Goal: Task Accomplishment & Management: Complete application form

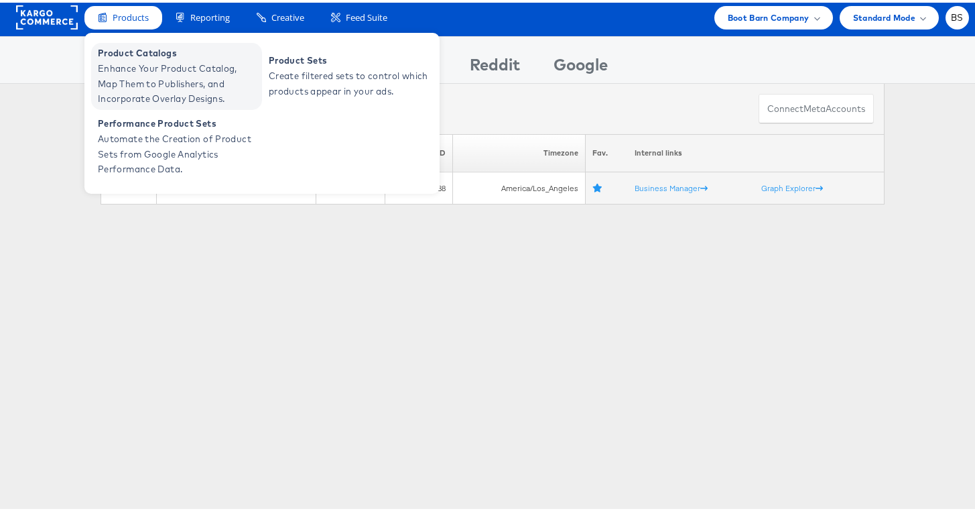
click at [133, 78] on span "Enhance Your Product Catalog, Map Them to Publishers, and Incorporate Overlay D…" at bounding box center [178, 81] width 161 height 46
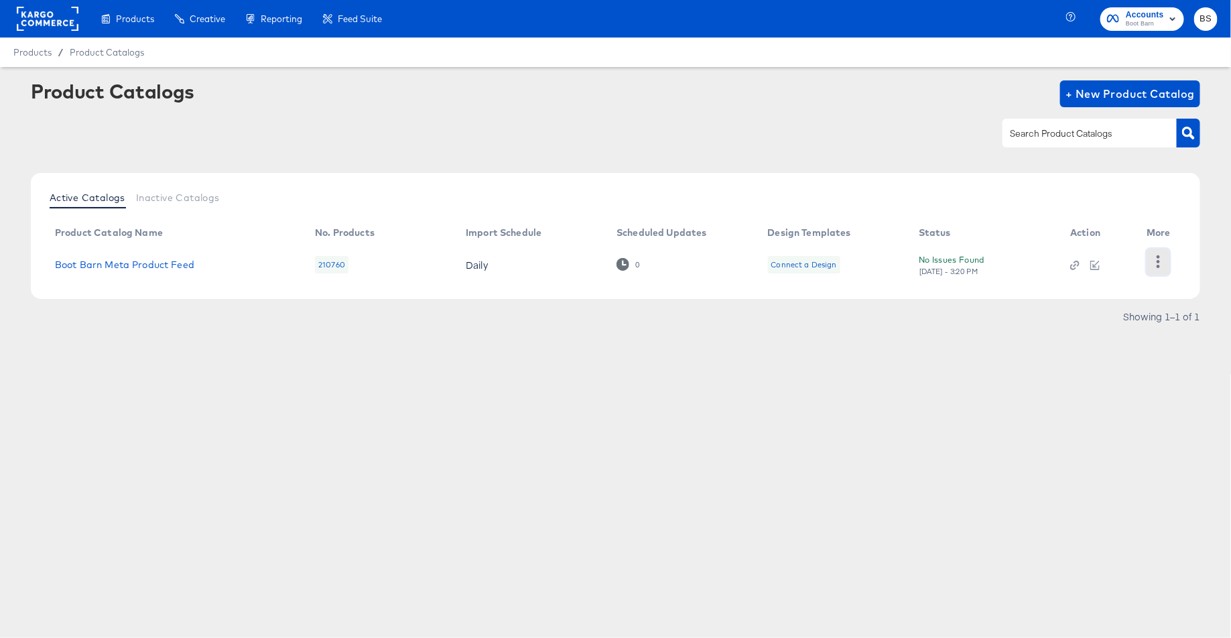
click at [1161, 270] on button "button" at bounding box center [1158, 262] width 23 height 27
click at [1125, 265] on div "HUD Checks (Internal)" at bounding box center [1104, 260] width 134 height 21
click at [158, 271] on td "Boot Barn Meta Product Feed" at bounding box center [174, 265] width 260 height 42
drag, startPoint x: 170, startPoint y: 252, endPoint x: 174, endPoint y: 271, distance: 20.0
click at [170, 252] on td "Boot Barn Meta Product Feed" at bounding box center [174, 265] width 260 height 42
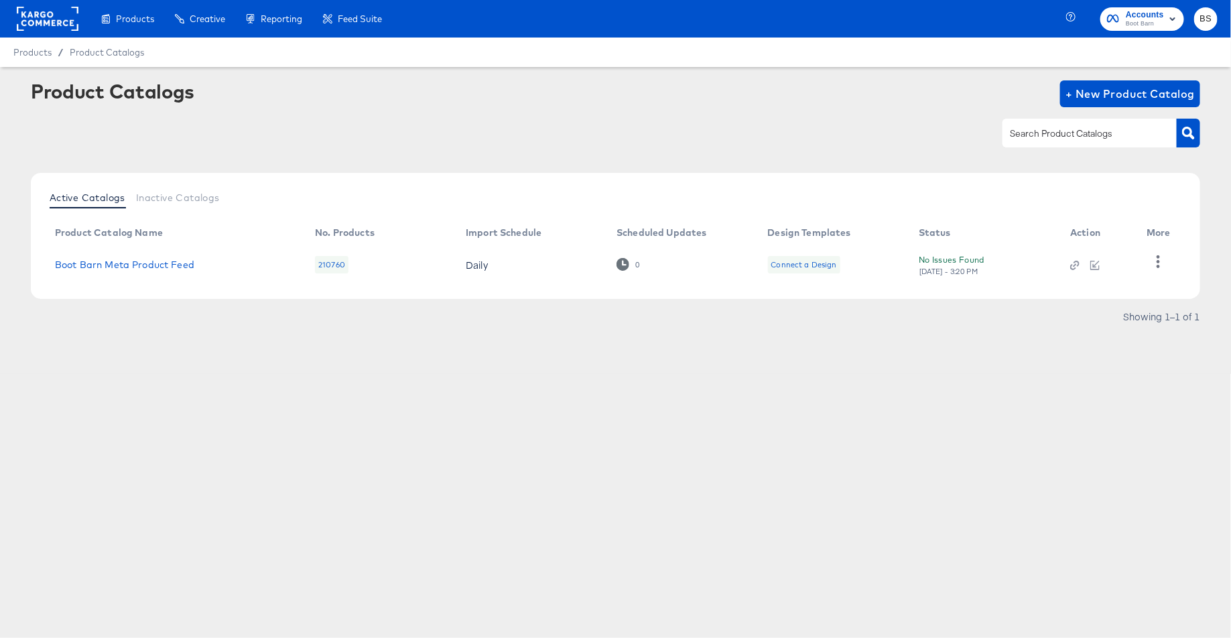
click at [174, 271] on td "Boot Barn Meta Product Feed" at bounding box center [174, 265] width 260 height 42
click at [167, 265] on link "Boot Barn Meta Product Feed" at bounding box center [124, 264] width 139 height 11
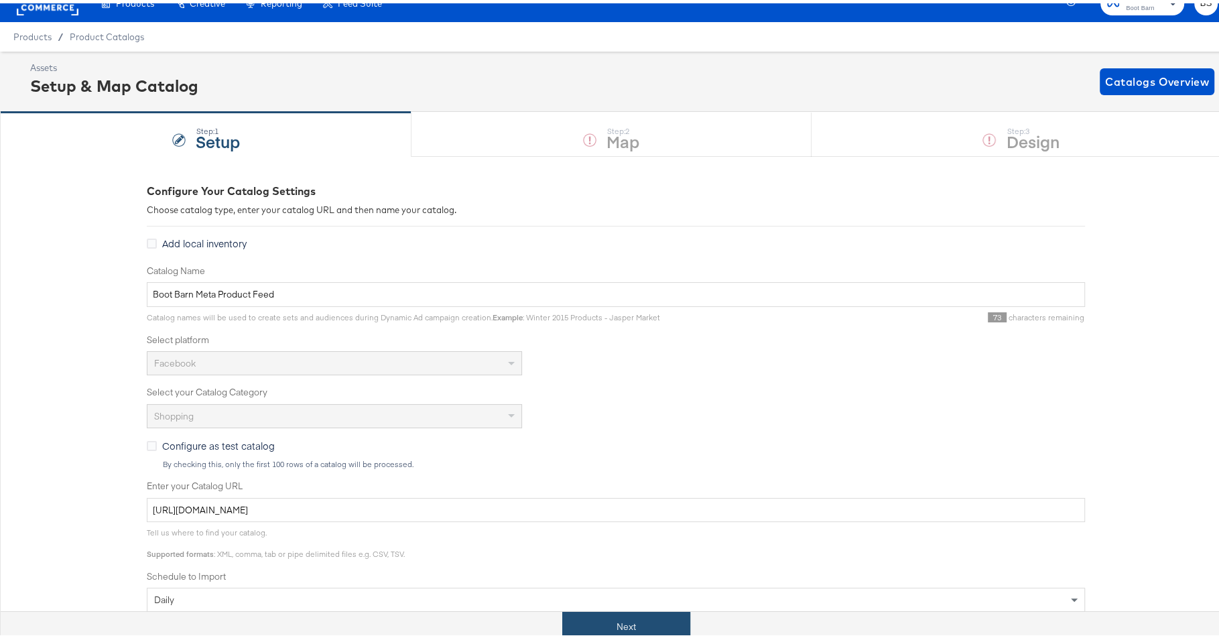
scroll to position [22, 0]
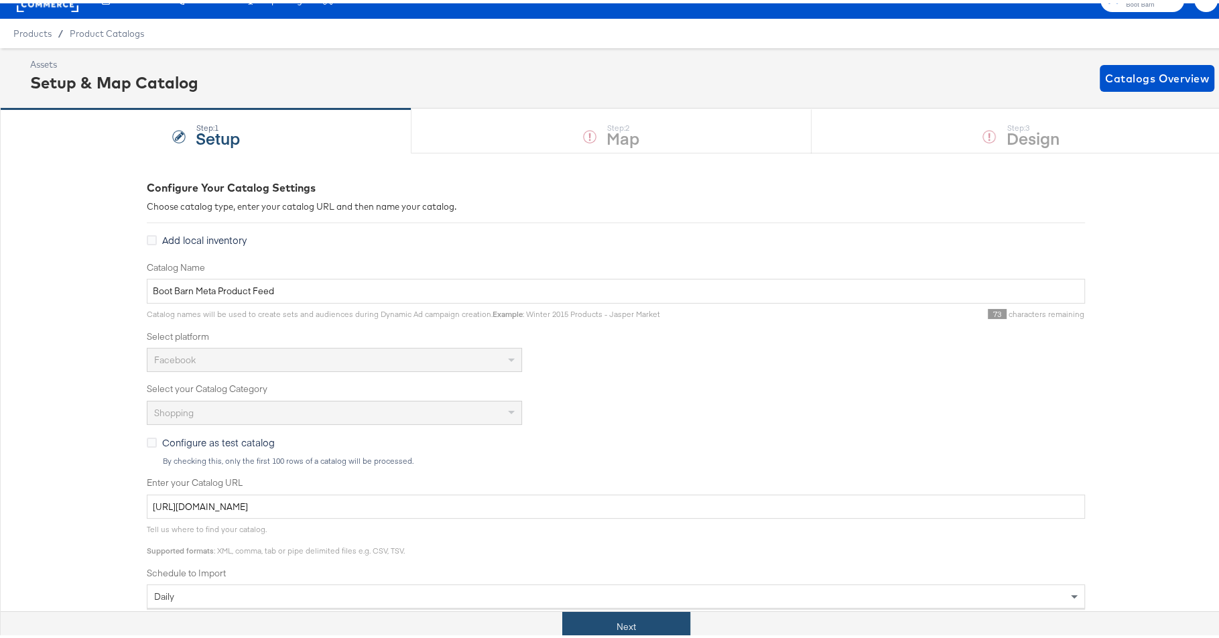
click at [611, 625] on button "Next" at bounding box center [626, 624] width 128 height 30
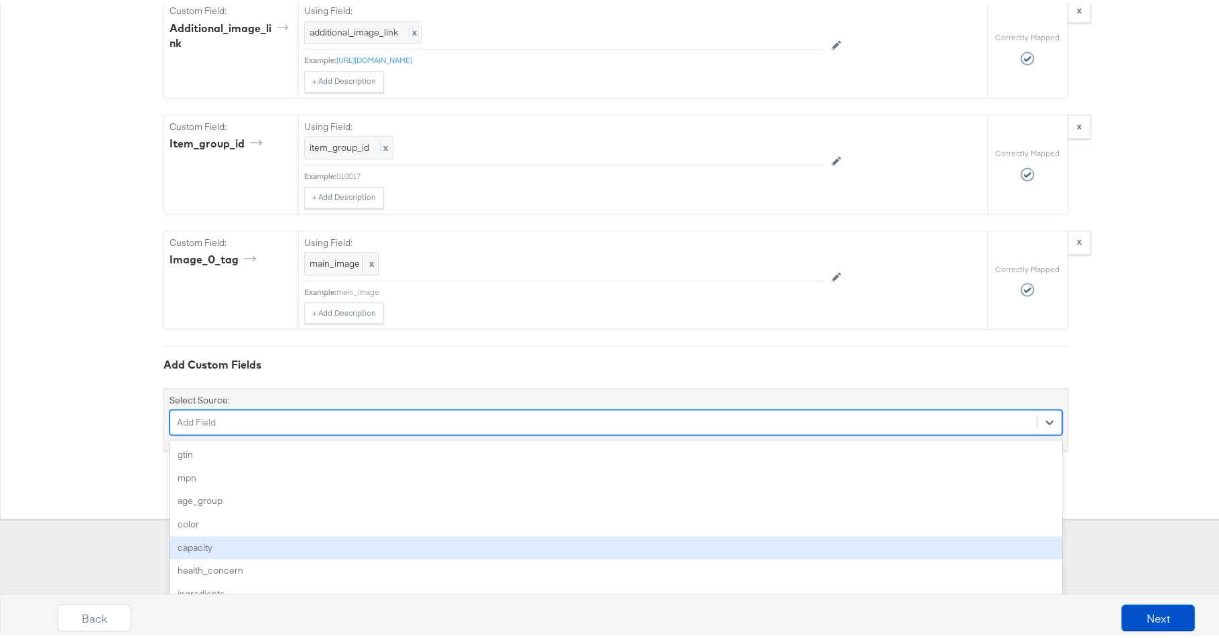
click at [461, 432] on div "option capacity focused, 5 of 168. 168 results available. Use Up and Down to ch…" at bounding box center [616, 418] width 893 height 25
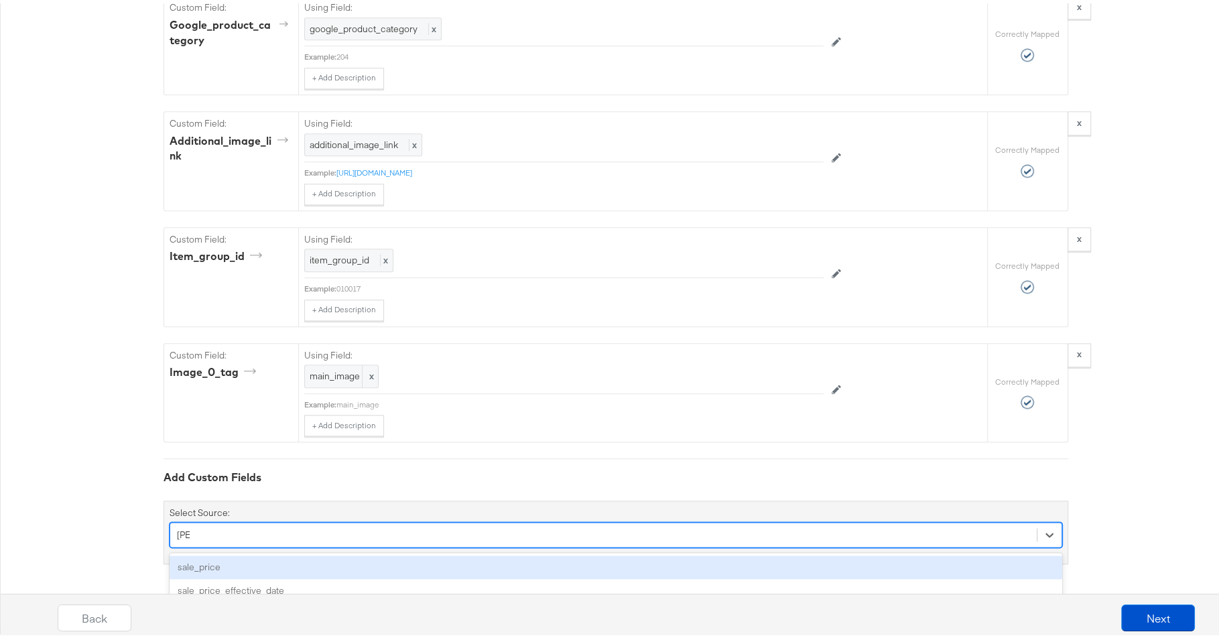
type input "sale"
click at [450, 569] on div "sale_price" at bounding box center [616, 563] width 893 height 23
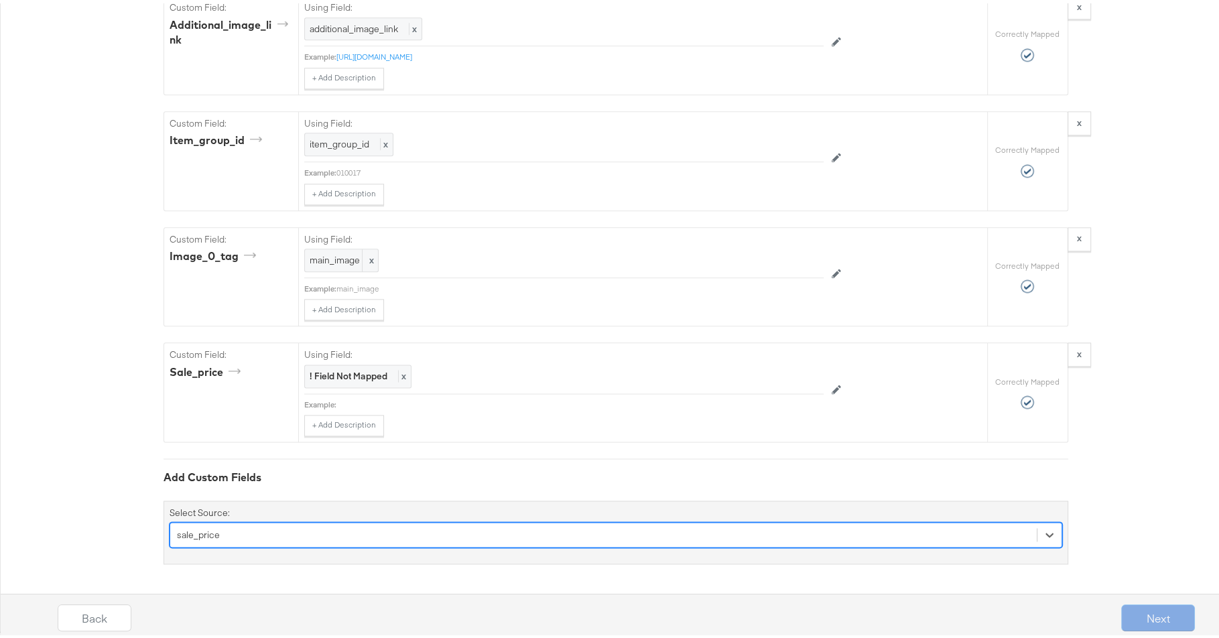
scroll to position [1507, 0]
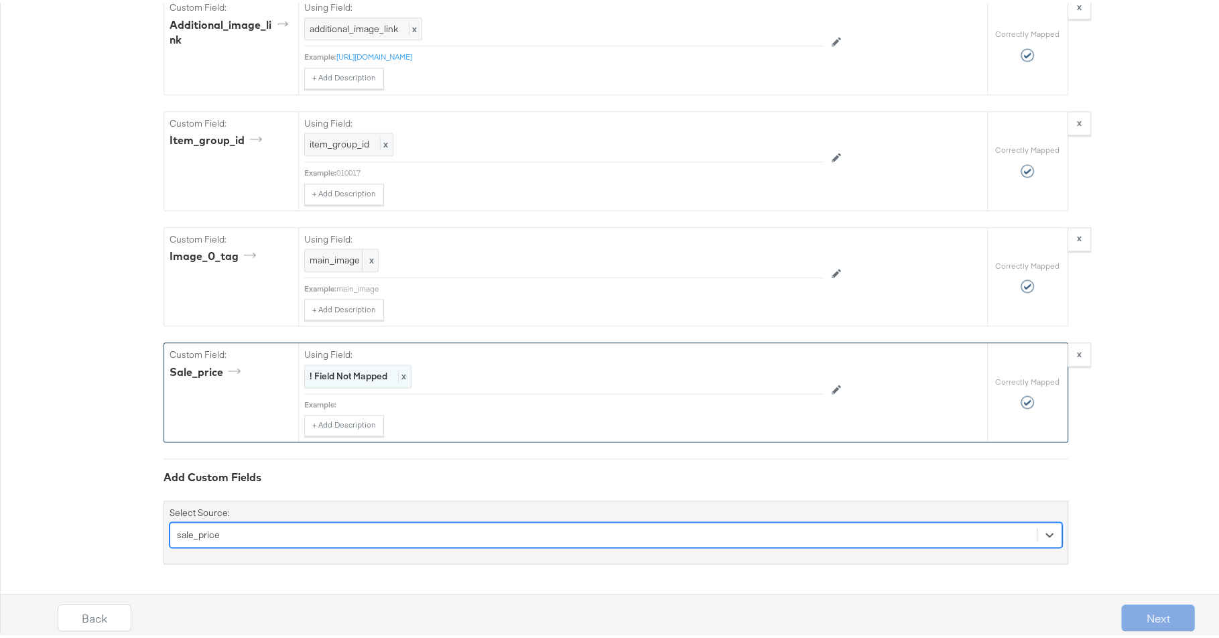
click at [371, 377] on strong "! Field Not Mapped" at bounding box center [349, 373] width 78 height 12
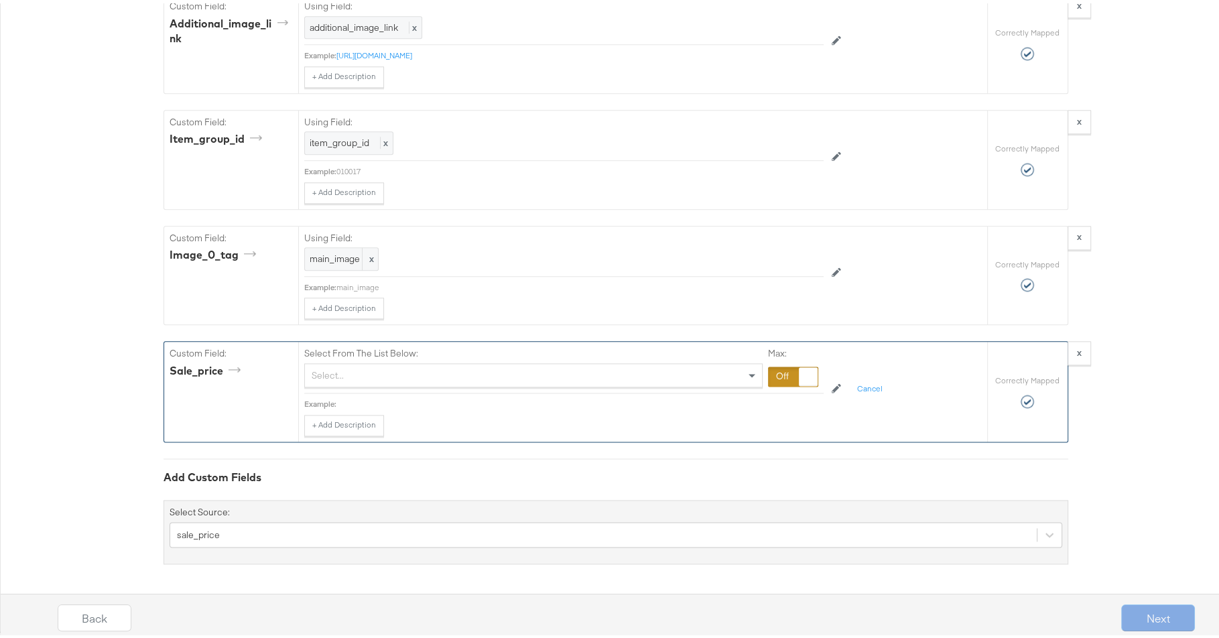
click at [395, 375] on div "Select..." at bounding box center [533, 372] width 457 height 23
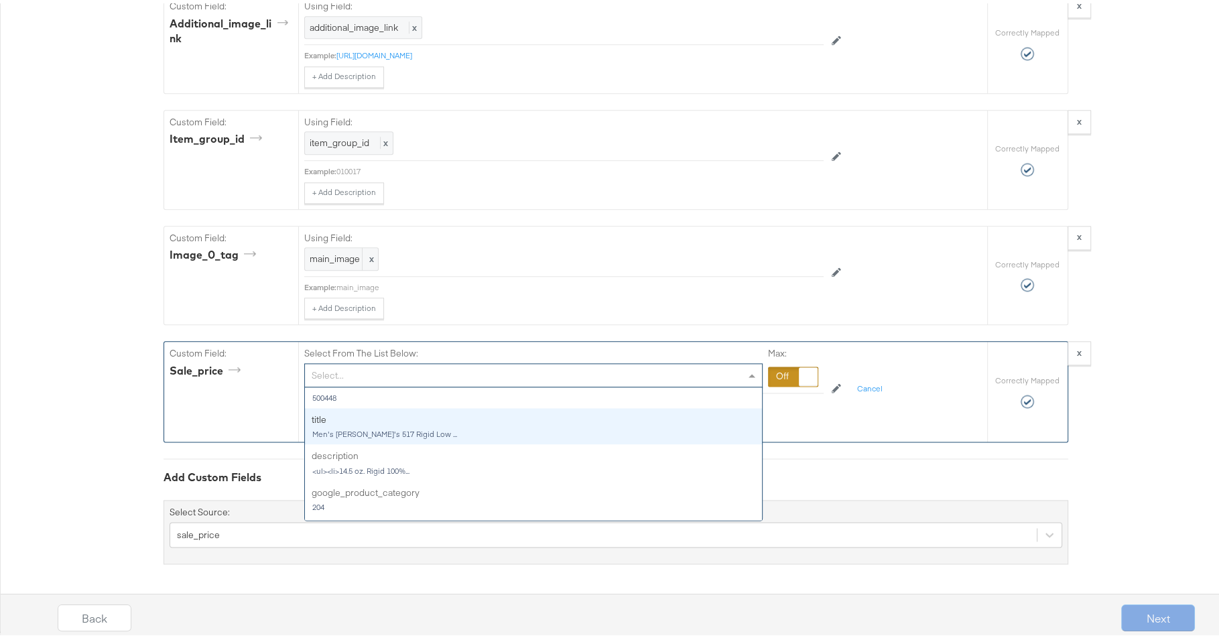
scroll to position [0, 0]
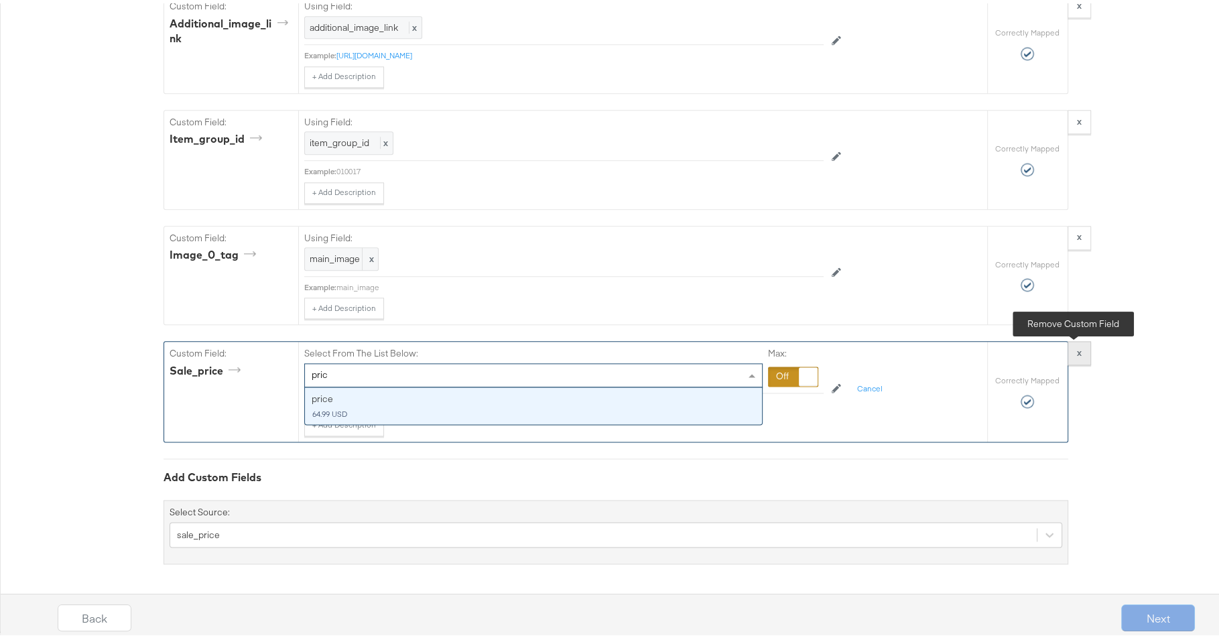
type input "pric"
click at [1080, 355] on button "x" at bounding box center [1079, 350] width 23 height 24
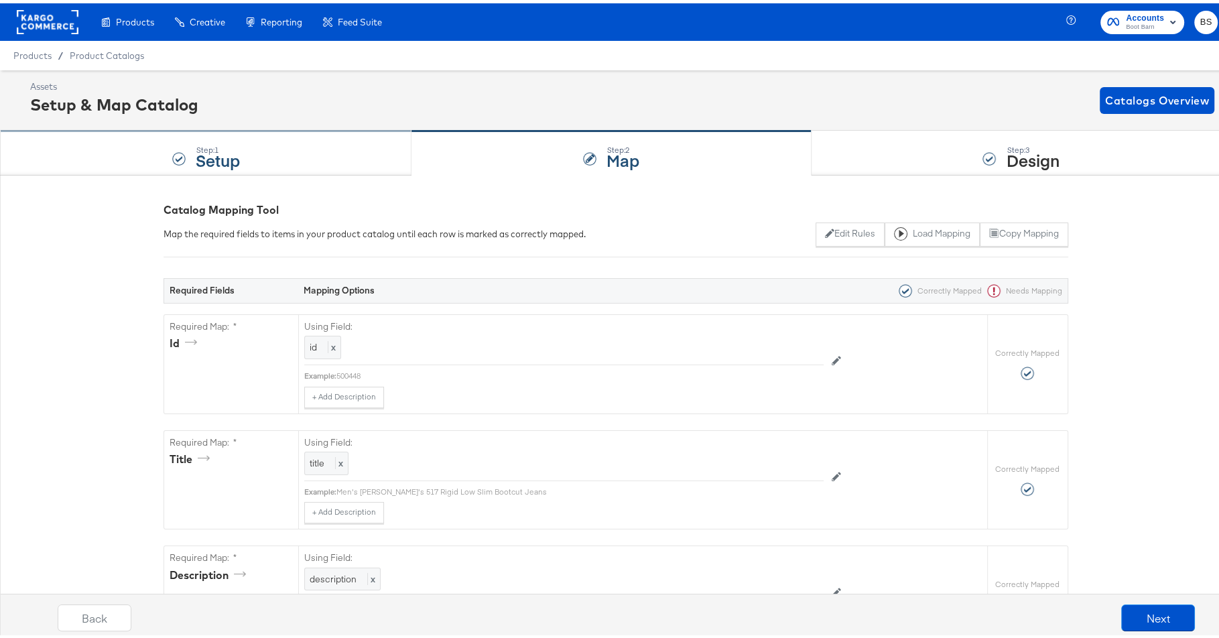
click at [356, 146] on div "Step: 1 Setup" at bounding box center [205, 150] width 411 height 44
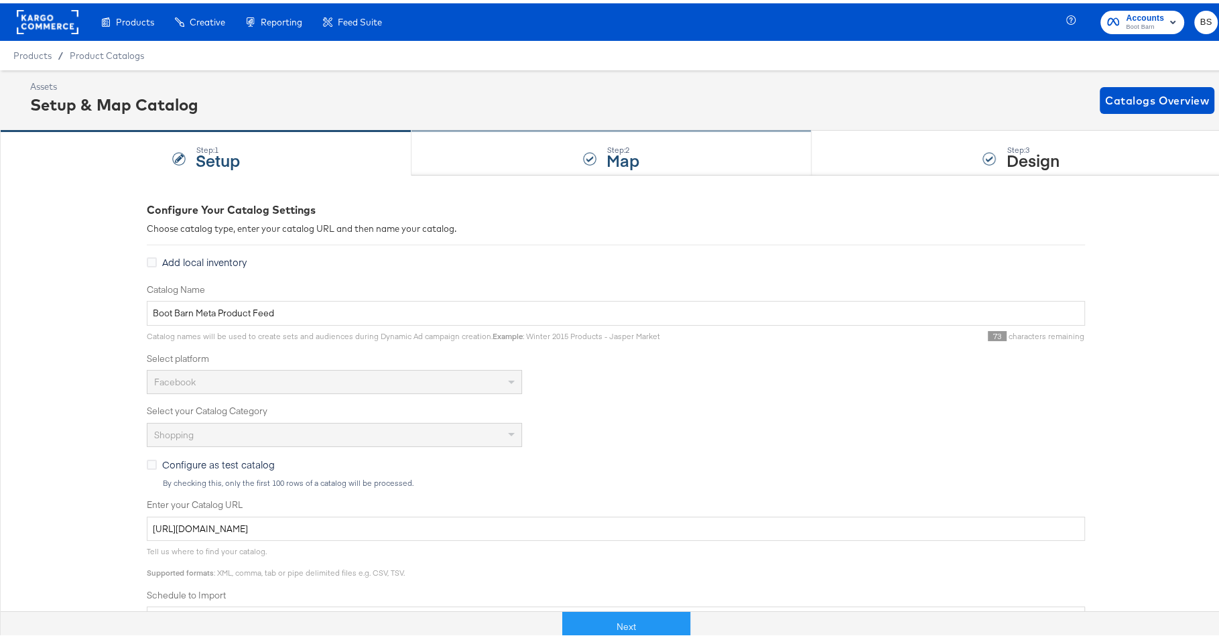
click at [583, 159] on div at bounding box center [589, 155] width 13 height 13
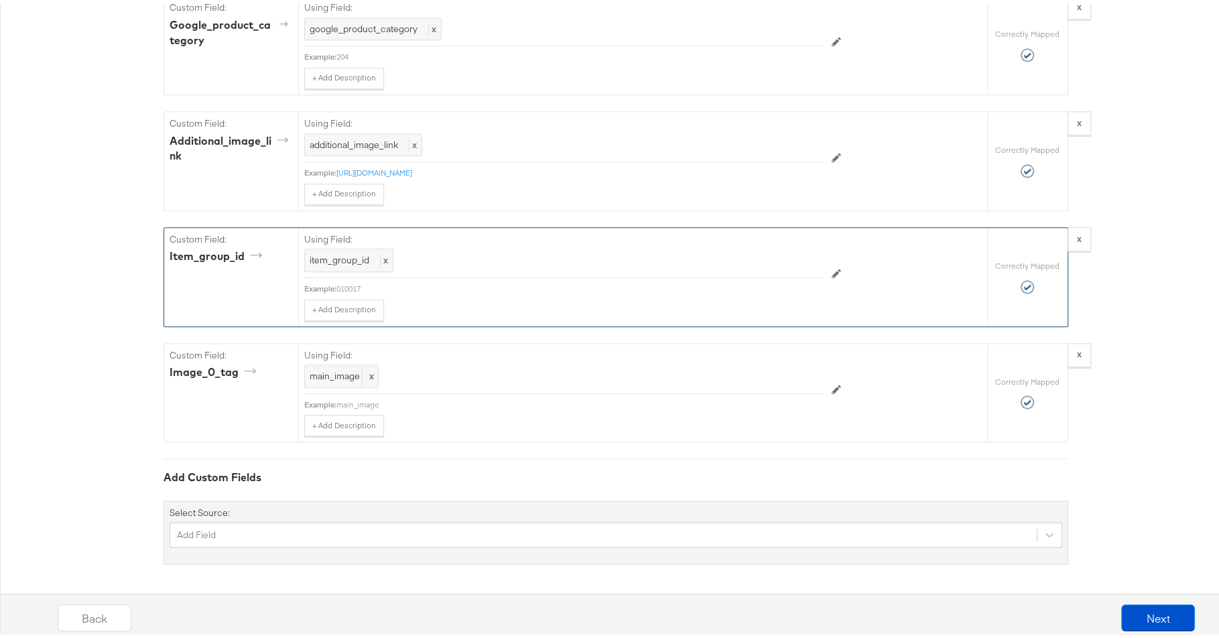
scroll to position [525, 0]
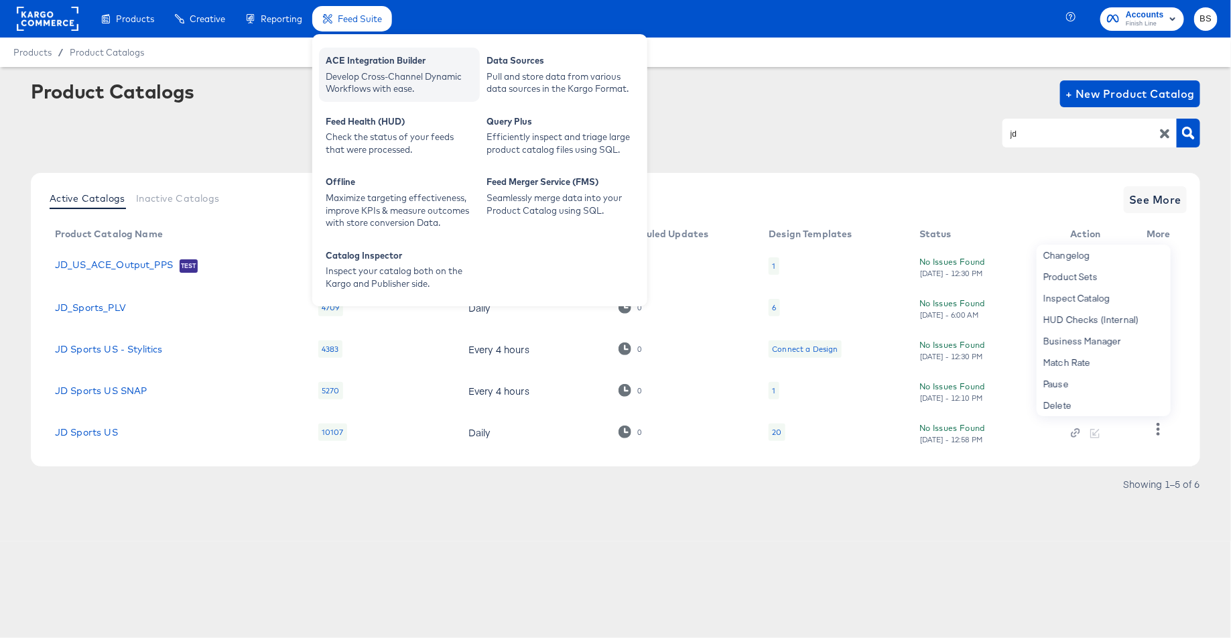
click at [346, 56] on div "ACE Integration Builder" at bounding box center [399, 62] width 147 height 16
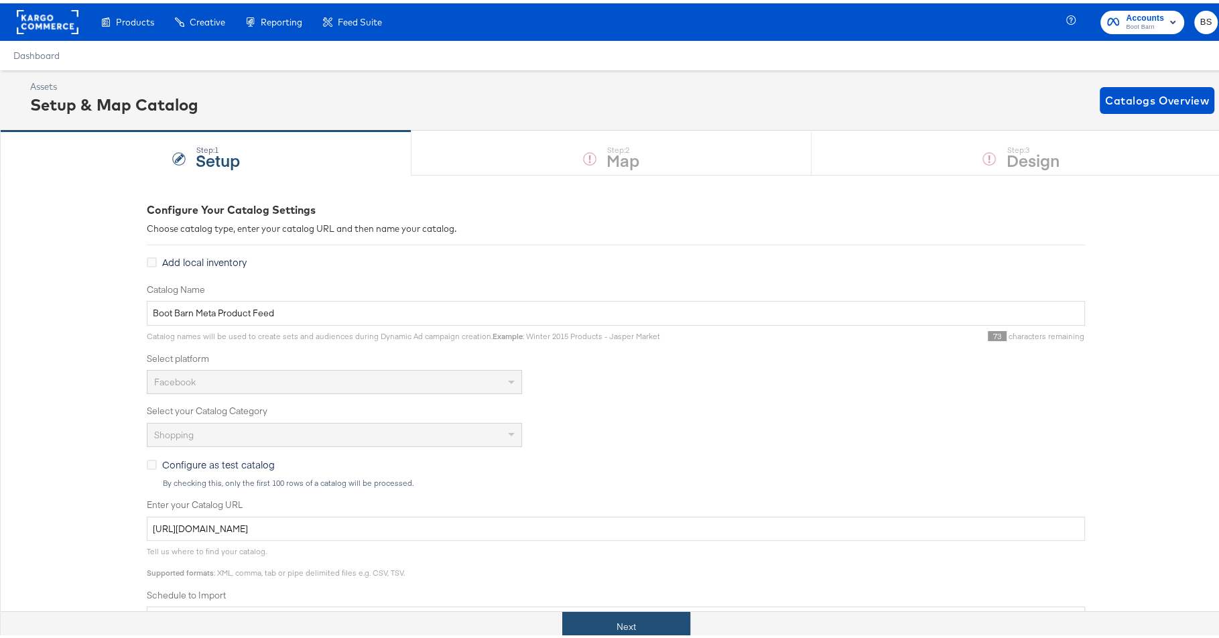
click at [630, 615] on button "Next" at bounding box center [626, 624] width 128 height 30
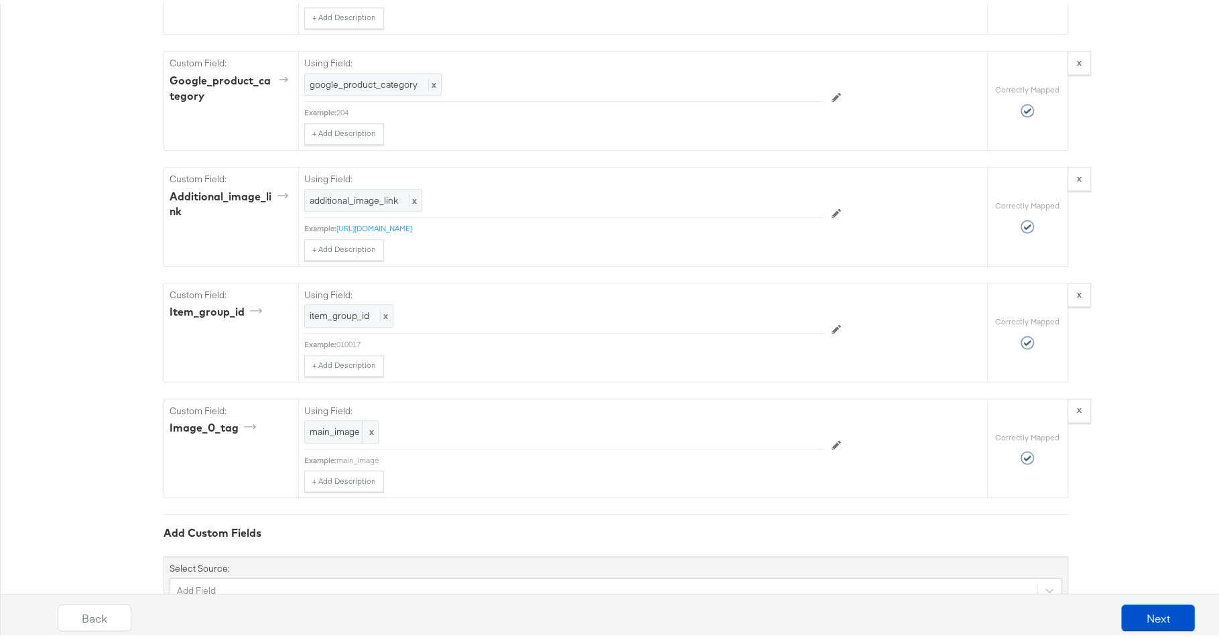
scroll to position [1393, 0]
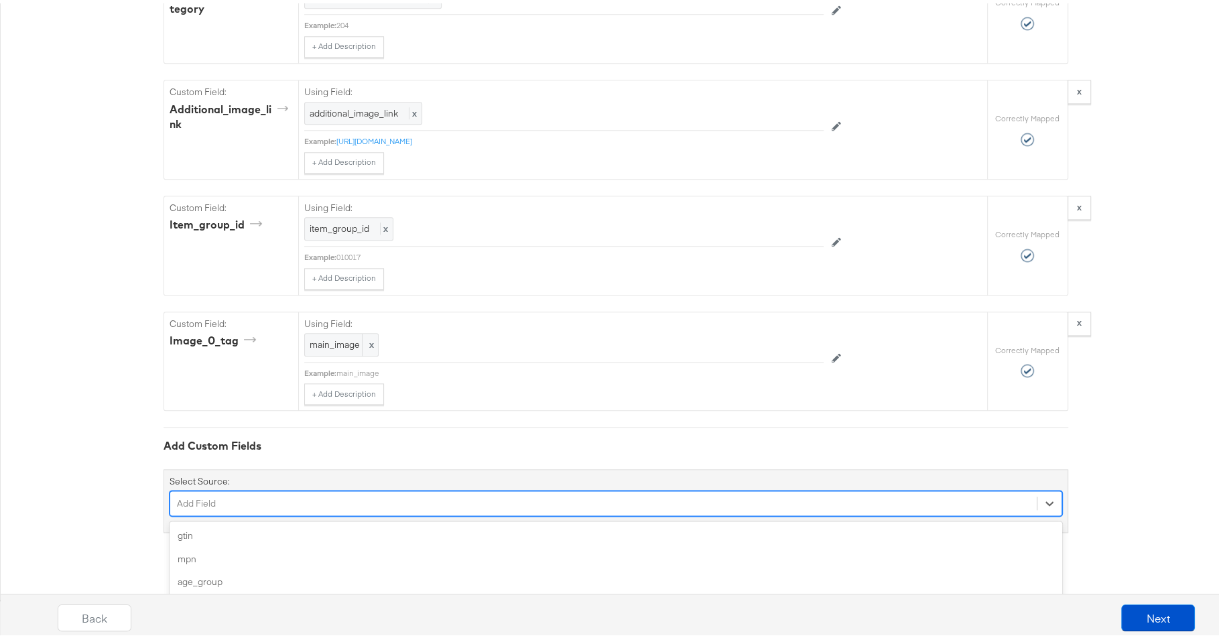
click at [506, 513] on div "option capacity focused, 5 of 168. 168 results available. Use Up and Down to ch…" at bounding box center [616, 499] width 893 height 25
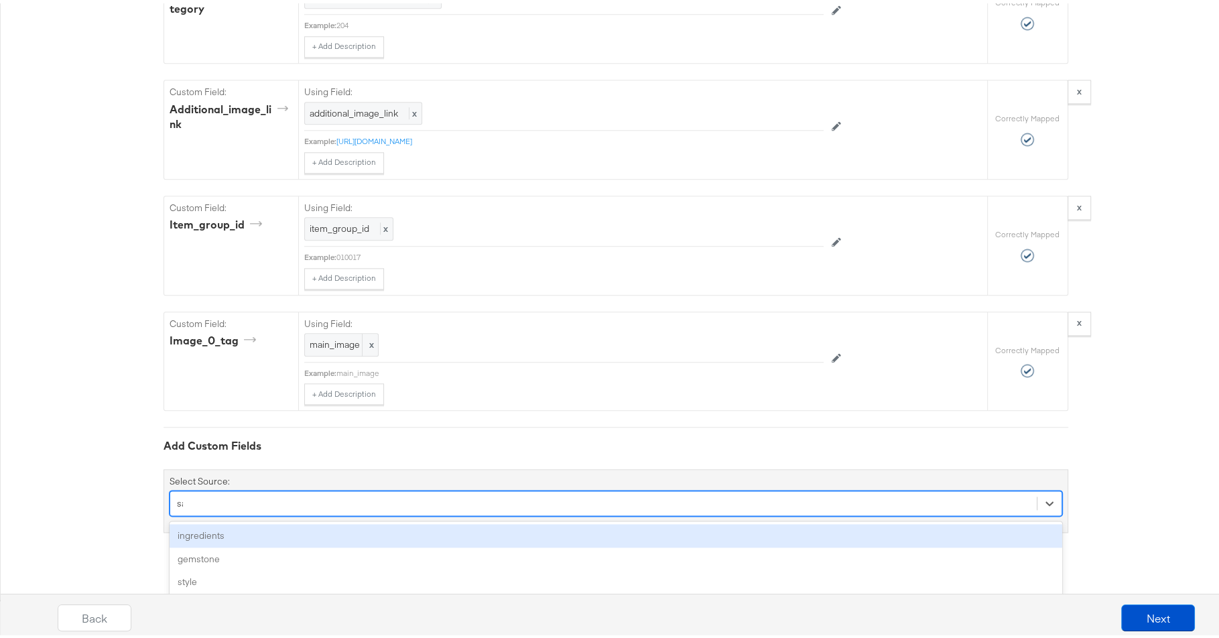
type input "[PERSON_NAME]"
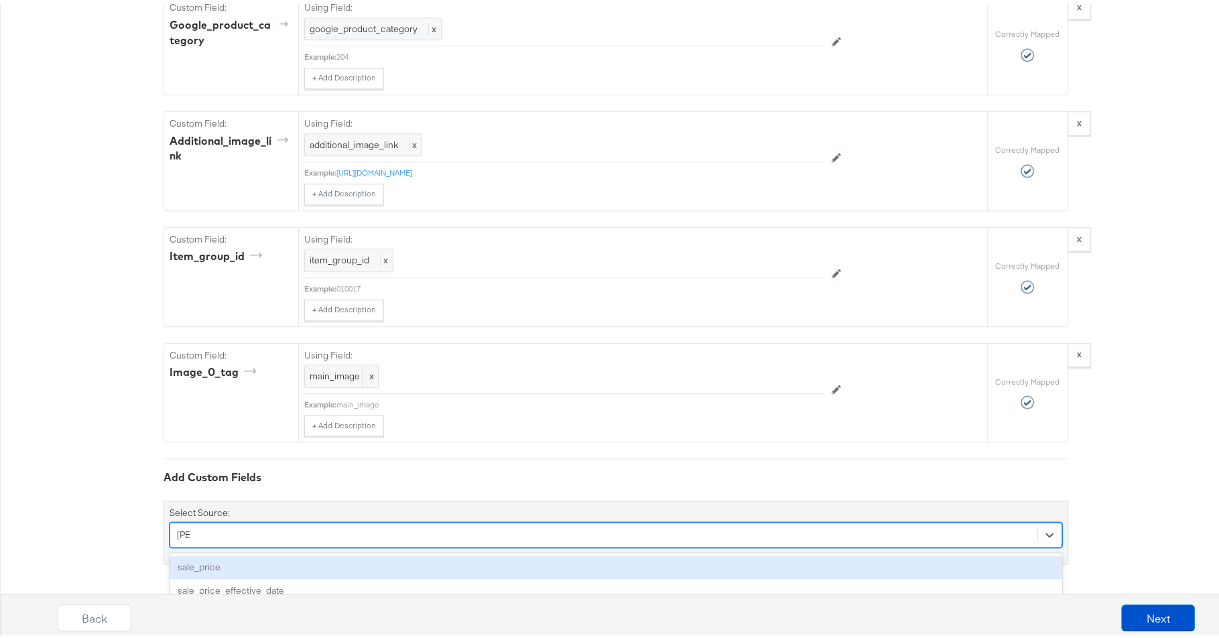
click at [430, 563] on div "sale_price" at bounding box center [616, 563] width 893 height 23
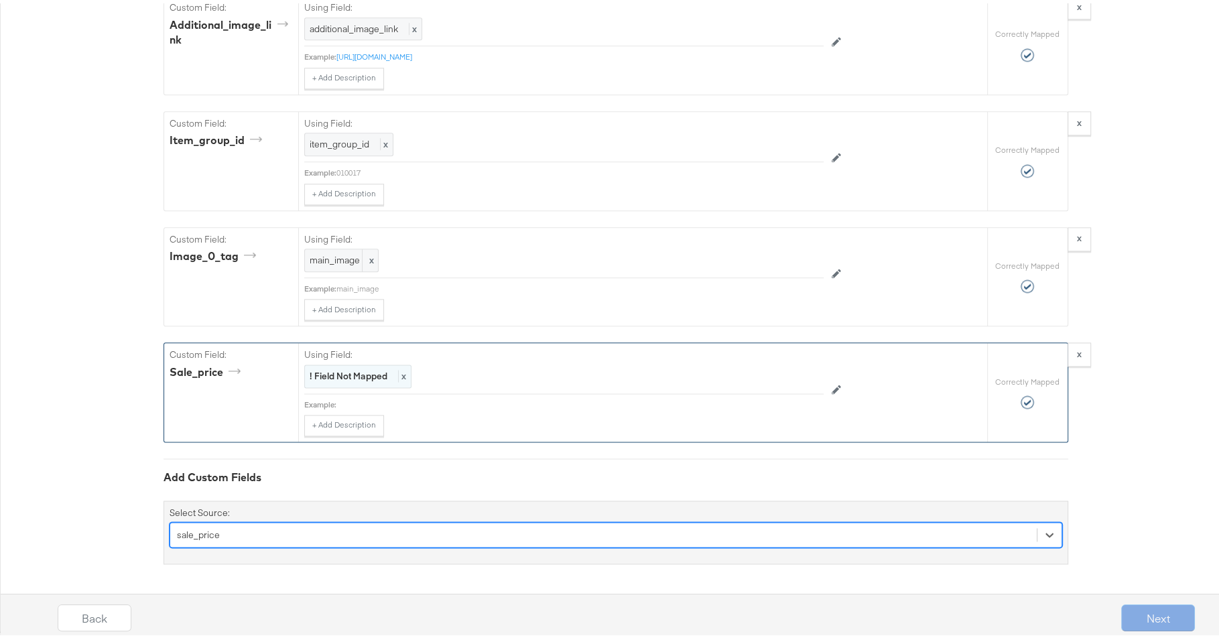
click at [354, 369] on strong "! Field Not Mapped" at bounding box center [349, 373] width 78 height 12
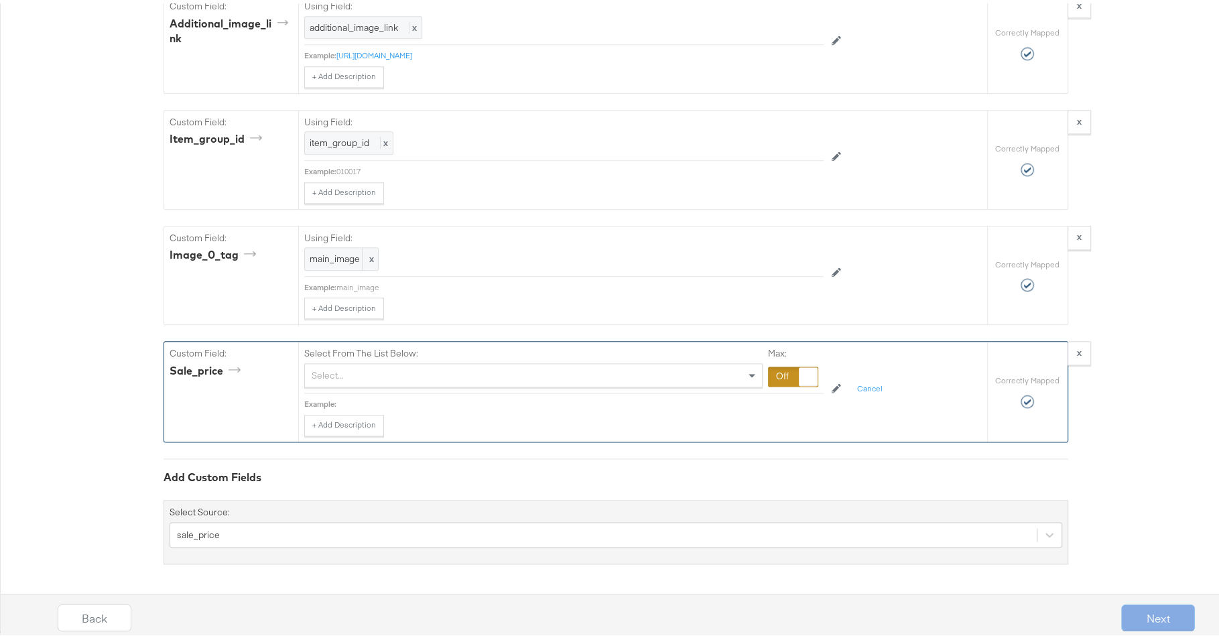
scroll to position [1508, 0]
click at [418, 369] on div "Select..." at bounding box center [533, 372] width 457 height 23
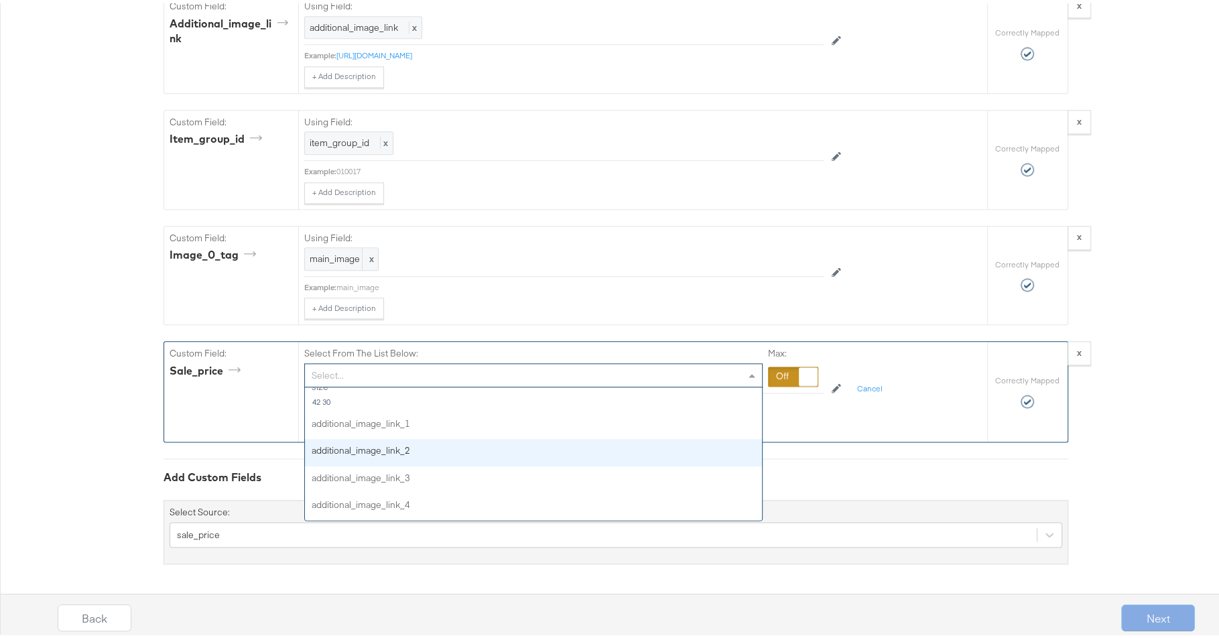
scroll to position [1509, 0]
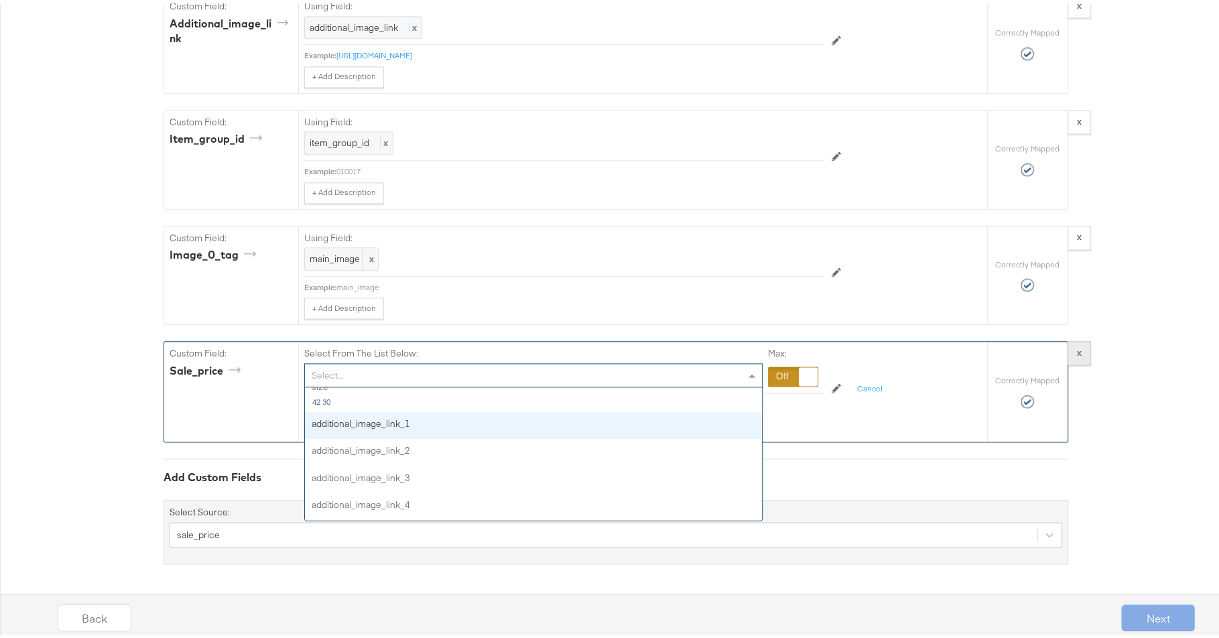
click at [1077, 349] on button "x" at bounding box center [1079, 350] width 23 height 24
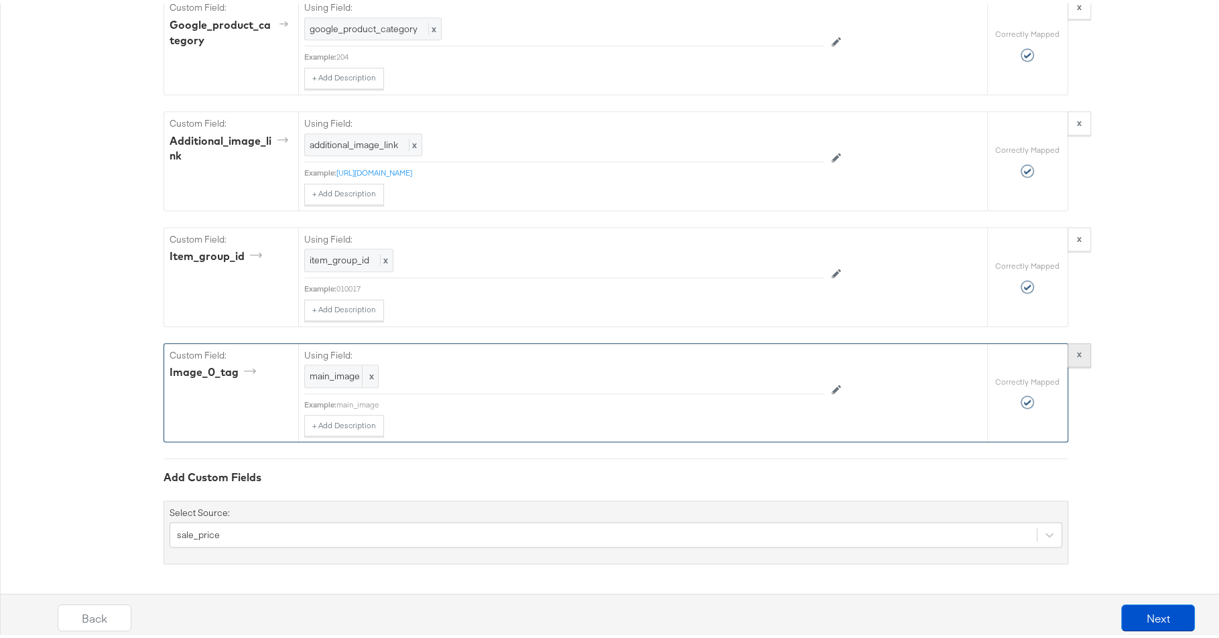
scroll to position [1393, 0]
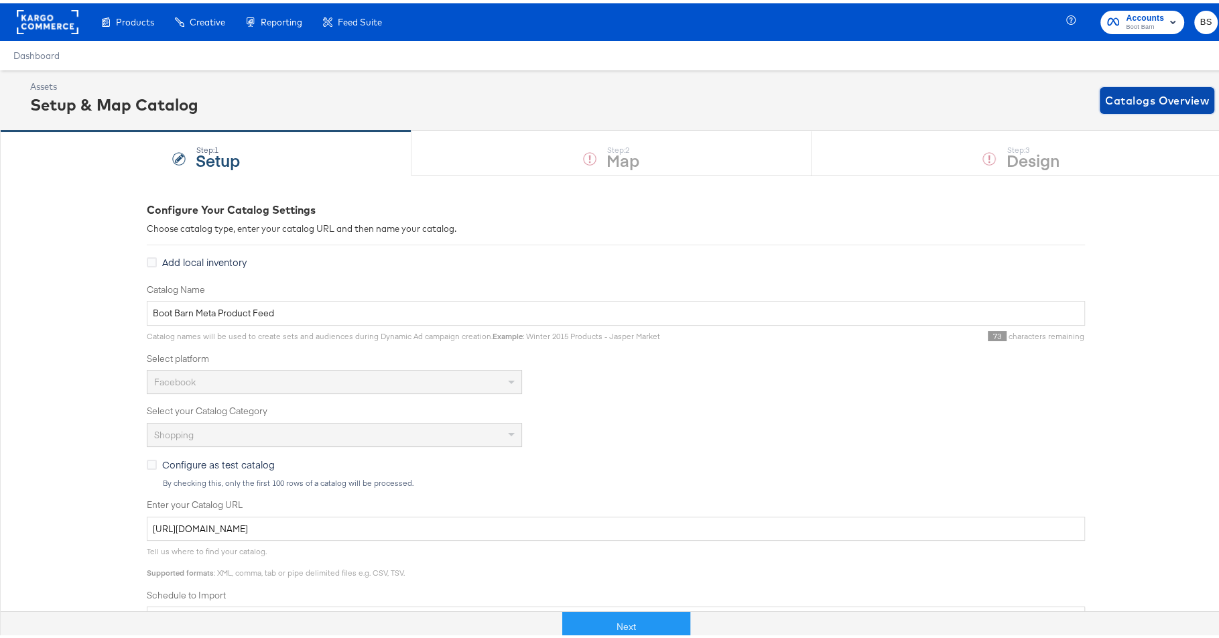
click at [1159, 98] on span "Catalogs Overview" at bounding box center [1157, 97] width 104 height 19
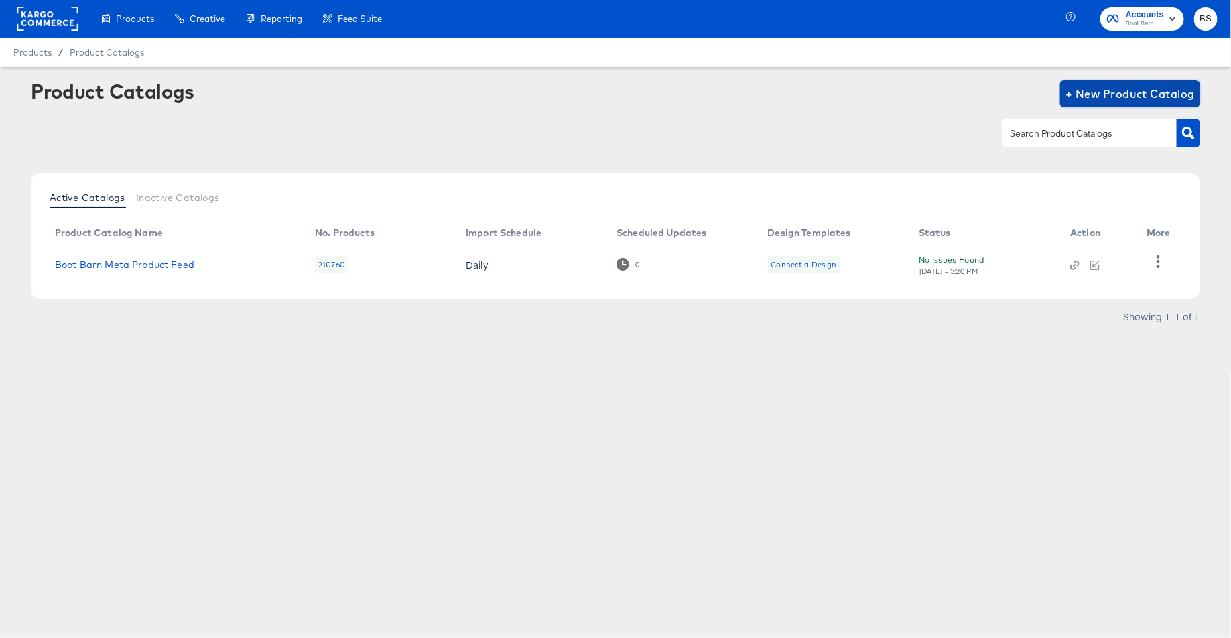
click at [1094, 92] on span "+ New Product Catalog" at bounding box center [1130, 93] width 129 height 19
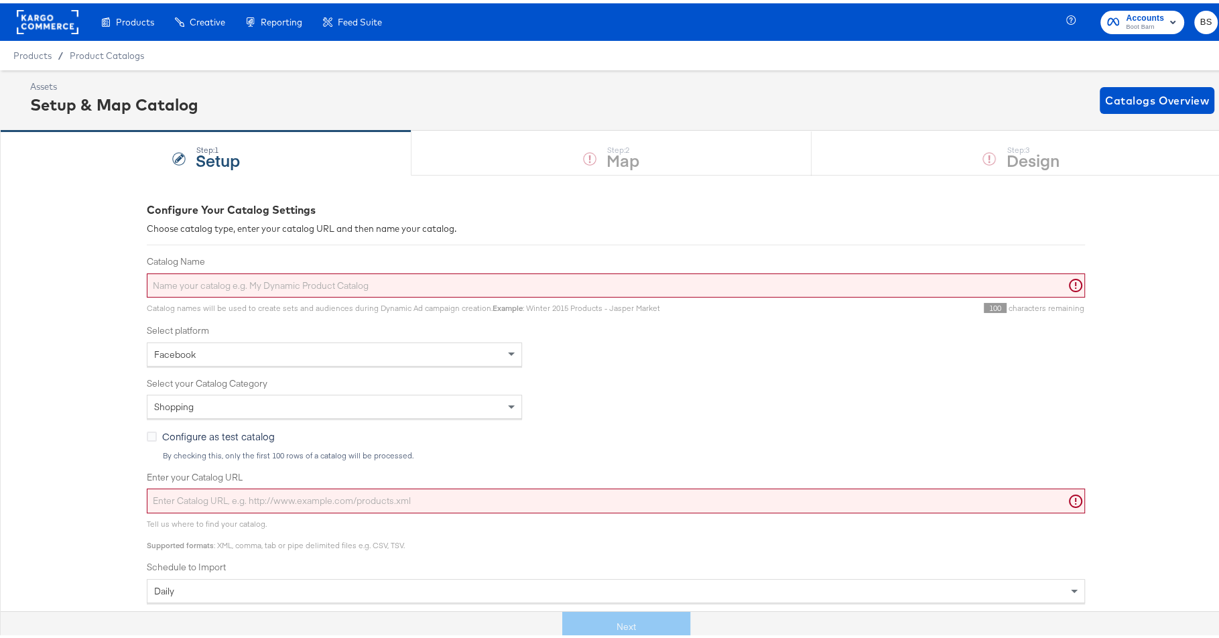
click at [281, 284] on input "Catalog Name" at bounding box center [616, 282] width 938 height 25
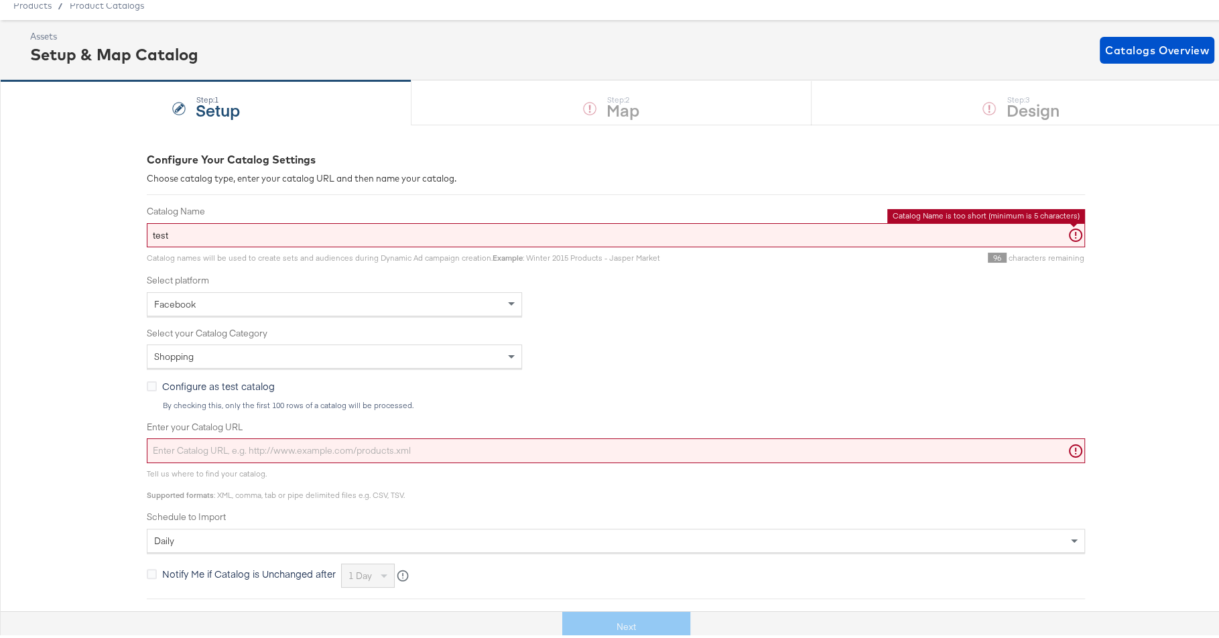
scroll to position [51, 0]
type input "test"
click at [272, 434] on input "Enter your Catalog URL" at bounding box center [616, 446] width 938 height 25
paste input "https://stitcherads.hosted-by-files.com/soleng/feeds/bootbarn_com_google_shoppi…"
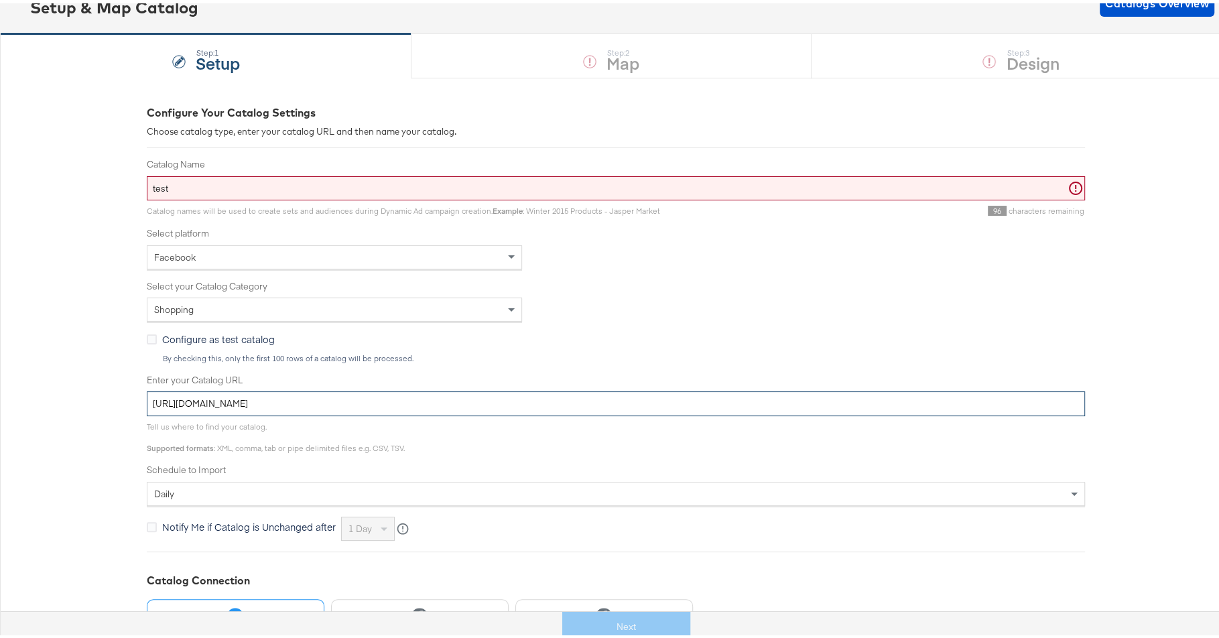
scroll to position [123, 0]
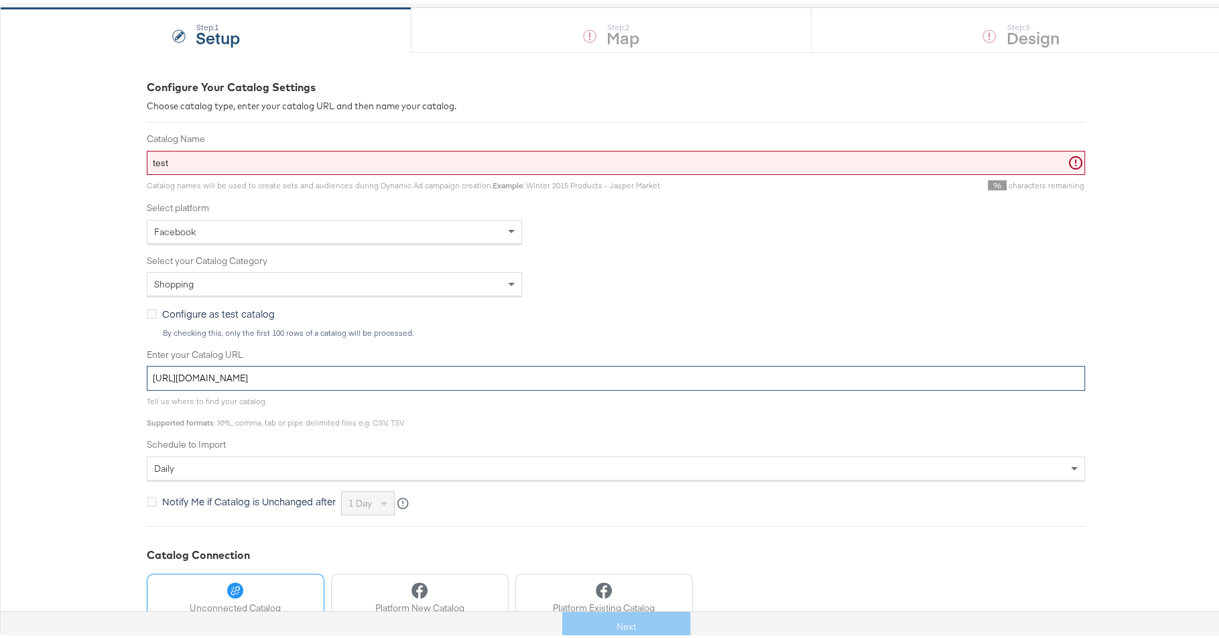
type input "https://stitcherads.hosted-by-files.com/soleng/feeds/bootbarn_com_google_shoppi…"
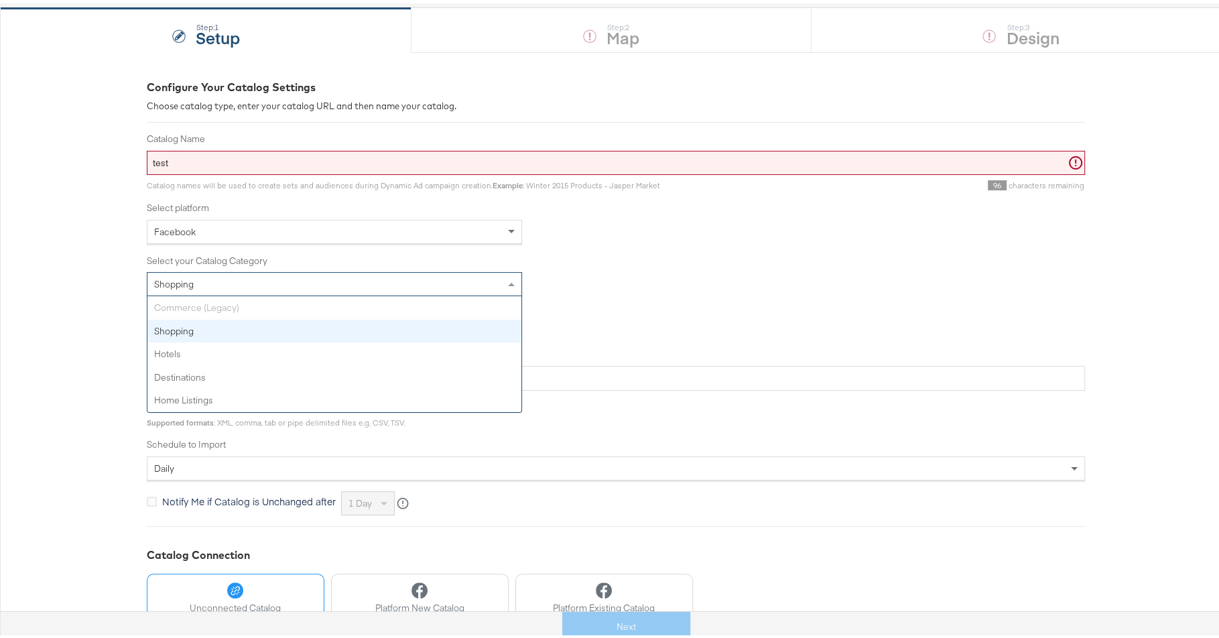
click at [369, 277] on div "Shopping" at bounding box center [334, 280] width 374 height 23
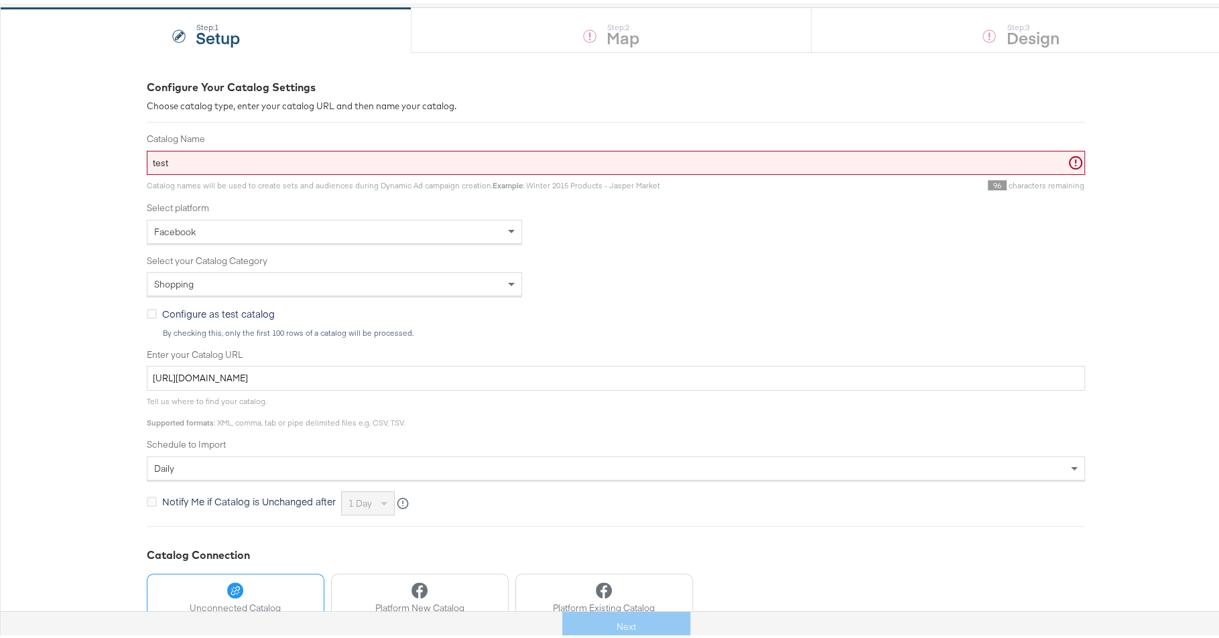
click at [52, 281] on div "Configure Your Catalog Settings Choose catalog type, enter your catalog URL and…" at bounding box center [615, 384] width 1231 height 671
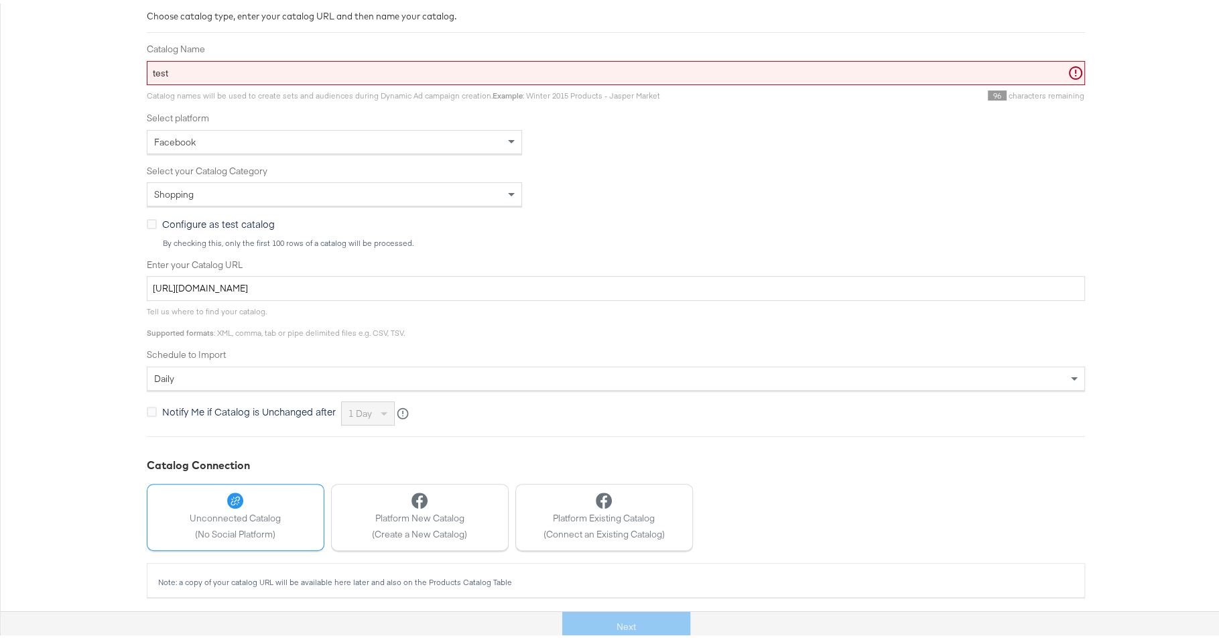
click at [239, 74] on input "test" at bounding box center [616, 70] width 938 height 25
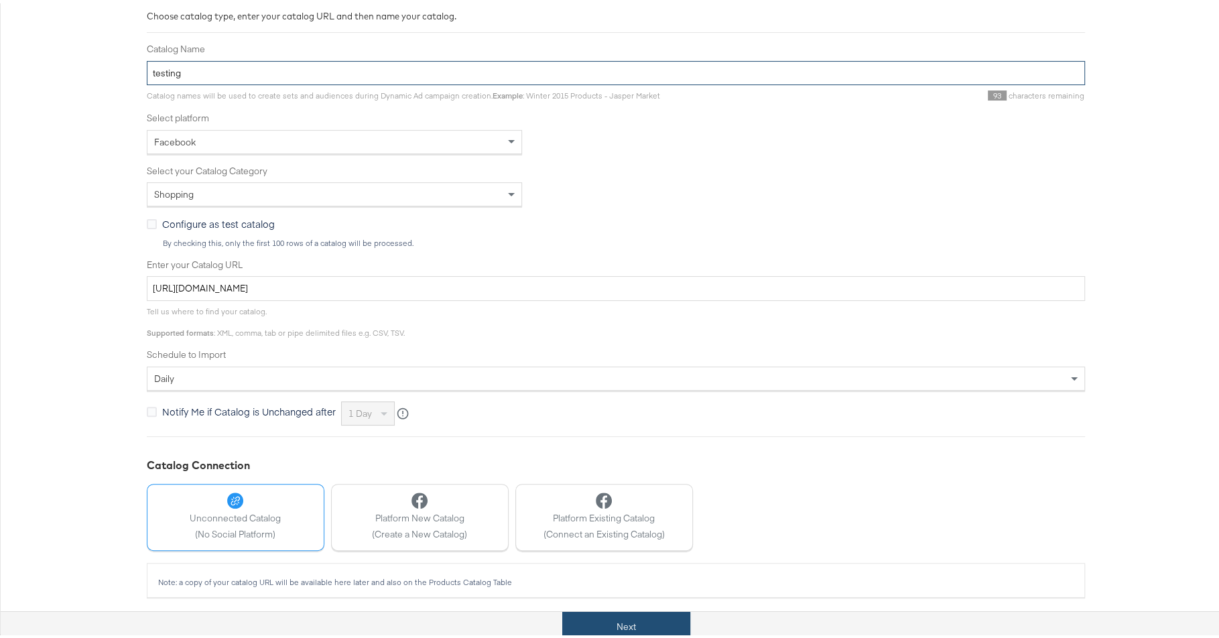
type input "testing"
click at [647, 623] on button "Next" at bounding box center [626, 624] width 128 height 30
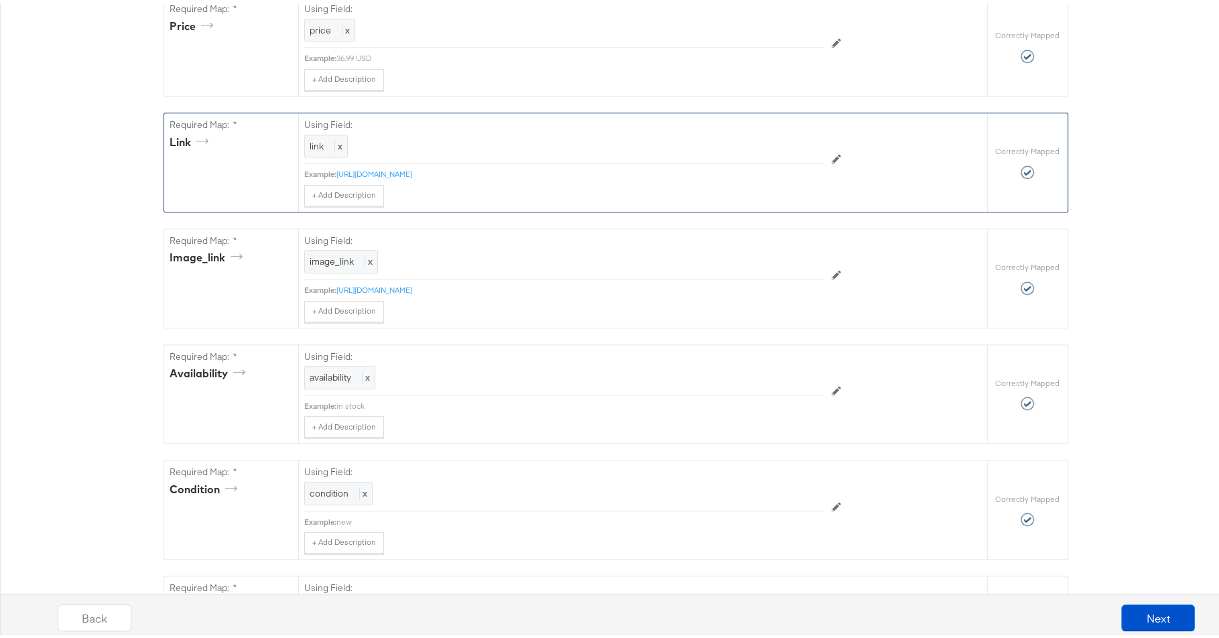
scroll to position [922, 0]
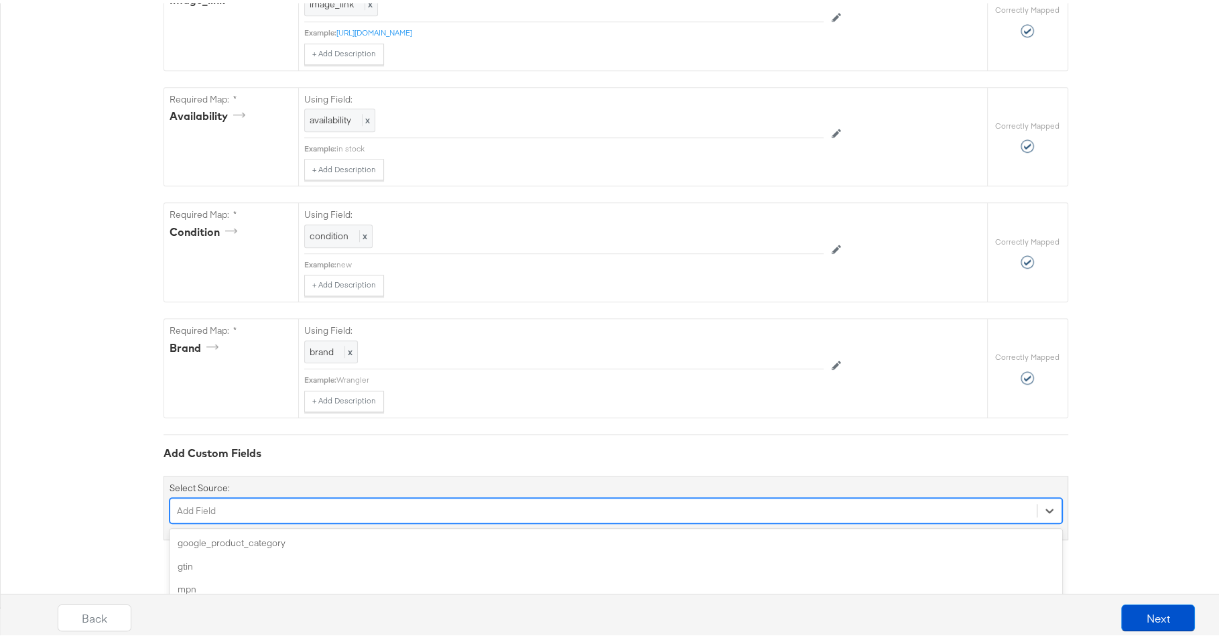
click at [506, 520] on div "option age_group focused, 5 of 172. 172 results available. Use Up and Down to c…" at bounding box center [616, 507] width 893 height 25
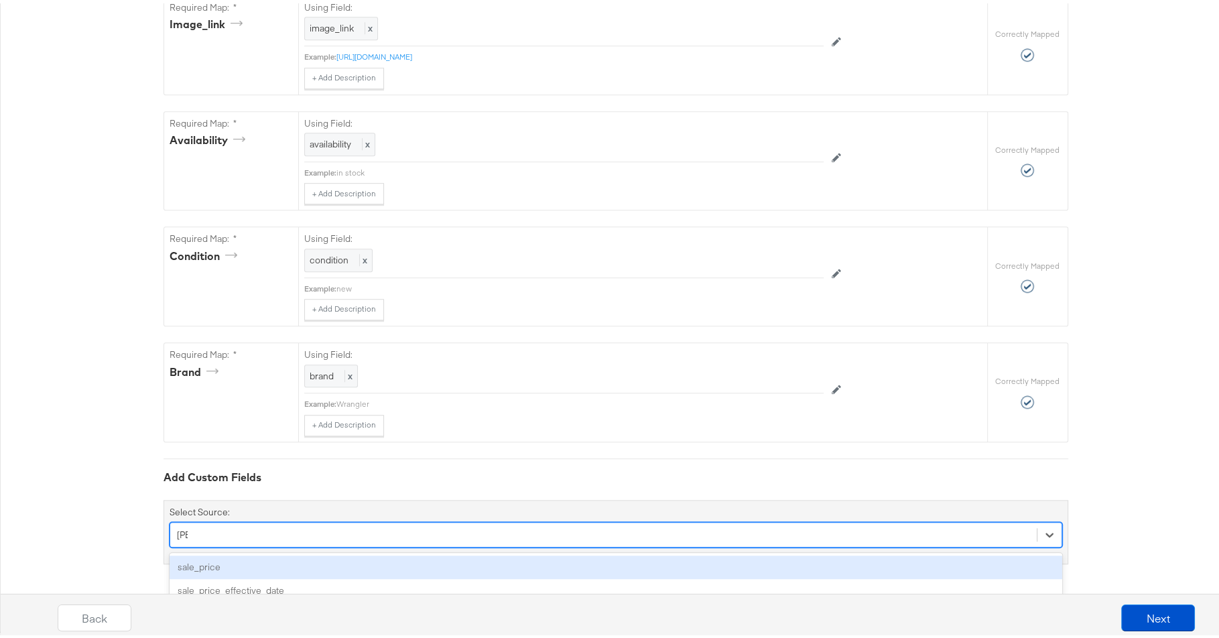
type input "sale"
click at [481, 568] on div "sale_price" at bounding box center [616, 563] width 893 height 23
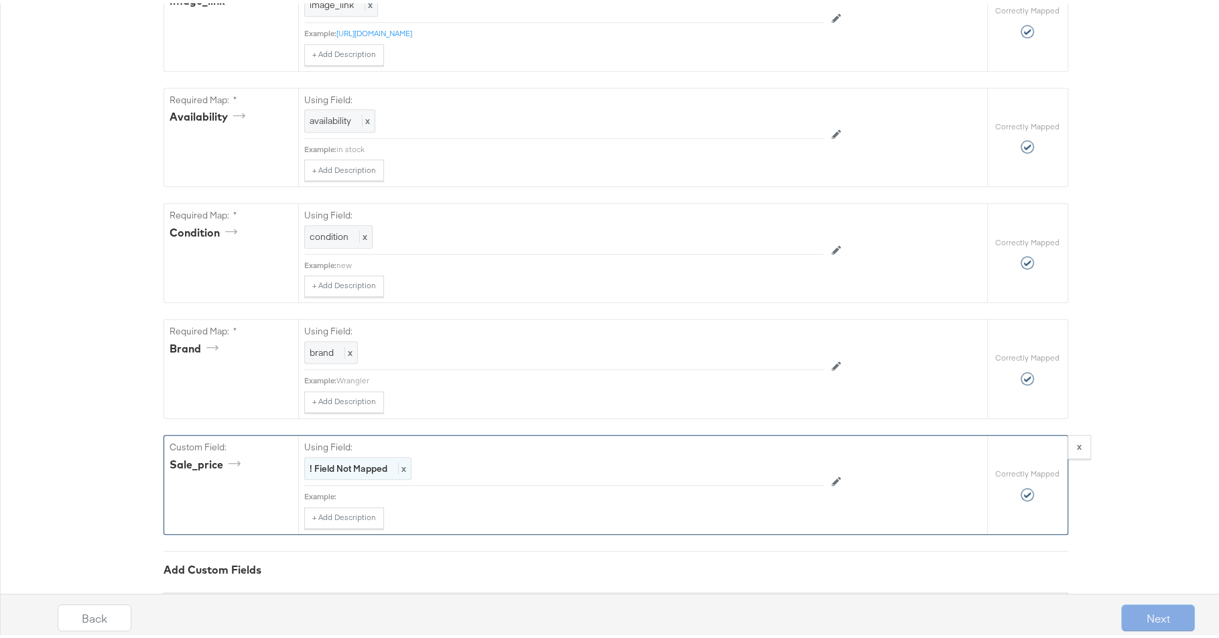
click at [368, 471] on strong "! Field Not Mapped" at bounding box center [349, 465] width 78 height 12
click at [438, 477] on div "Select..." at bounding box center [533, 465] width 457 height 23
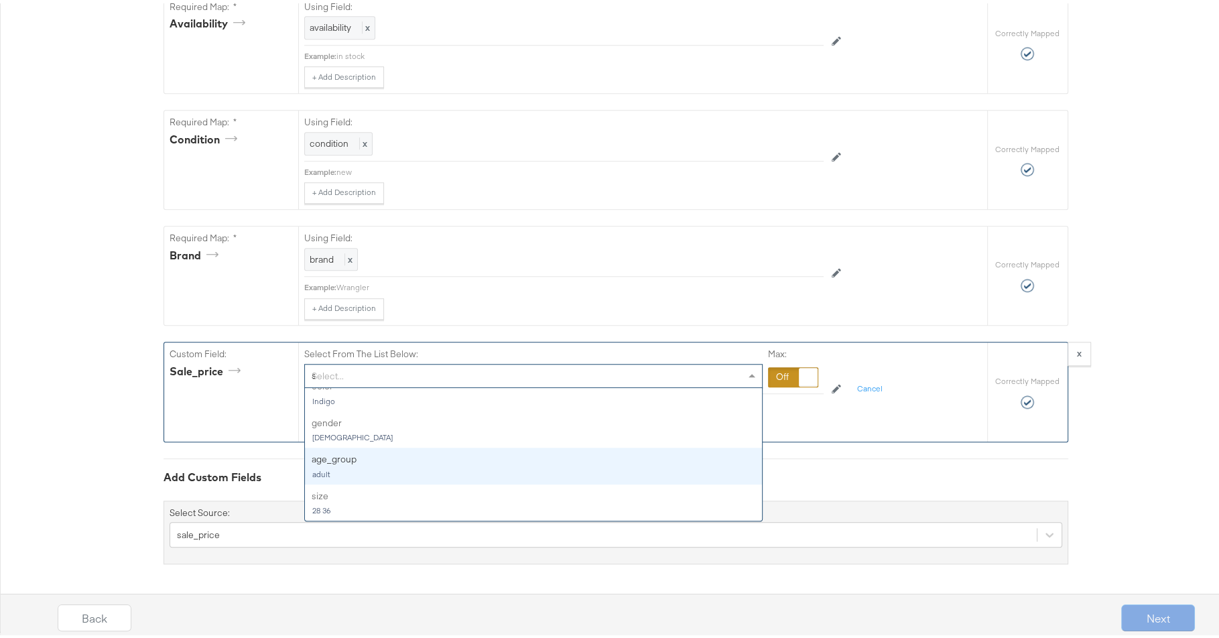
scroll to position [0, 0]
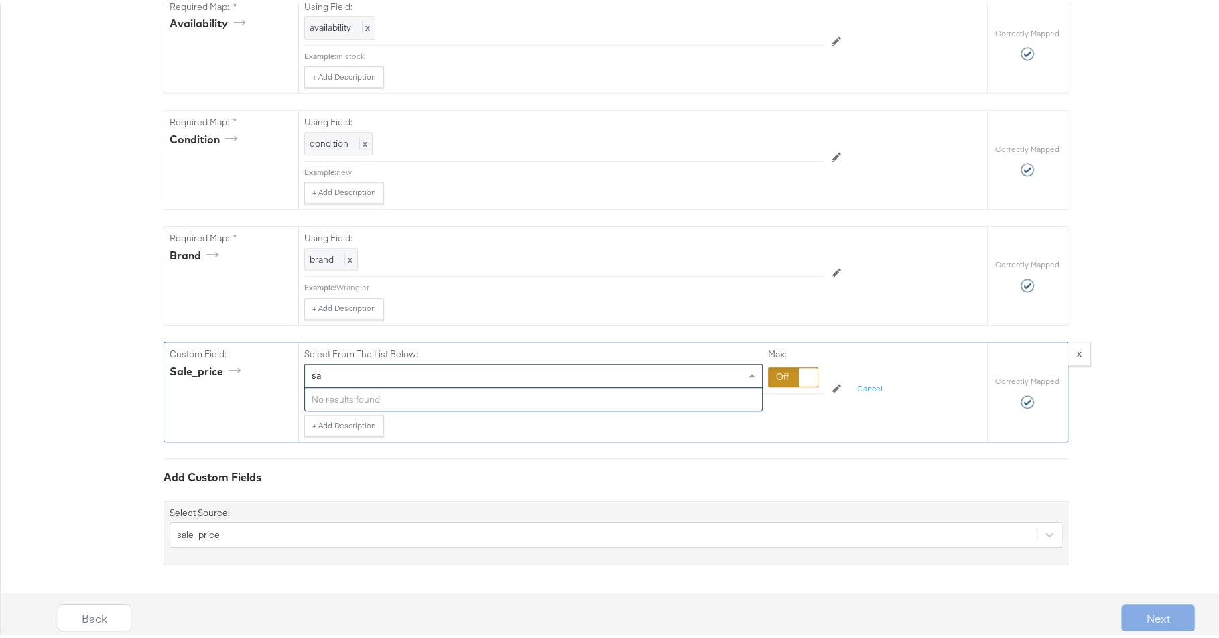
type input "s"
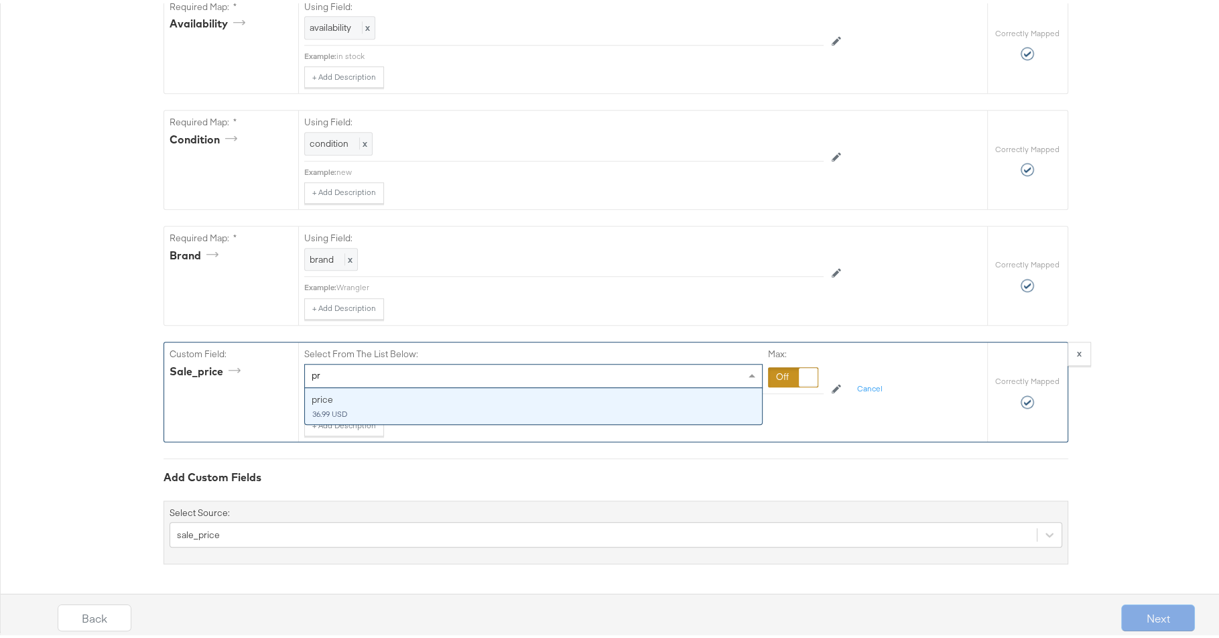
type input "p"
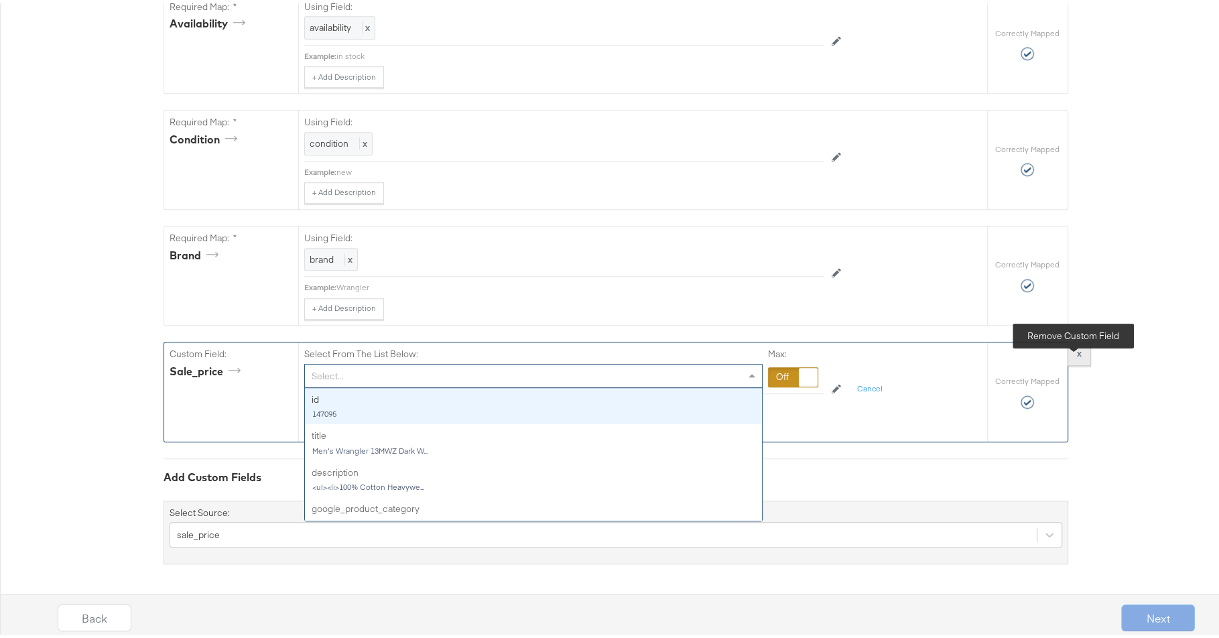
click at [1076, 363] on button "x" at bounding box center [1079, 350] width 23 height 24
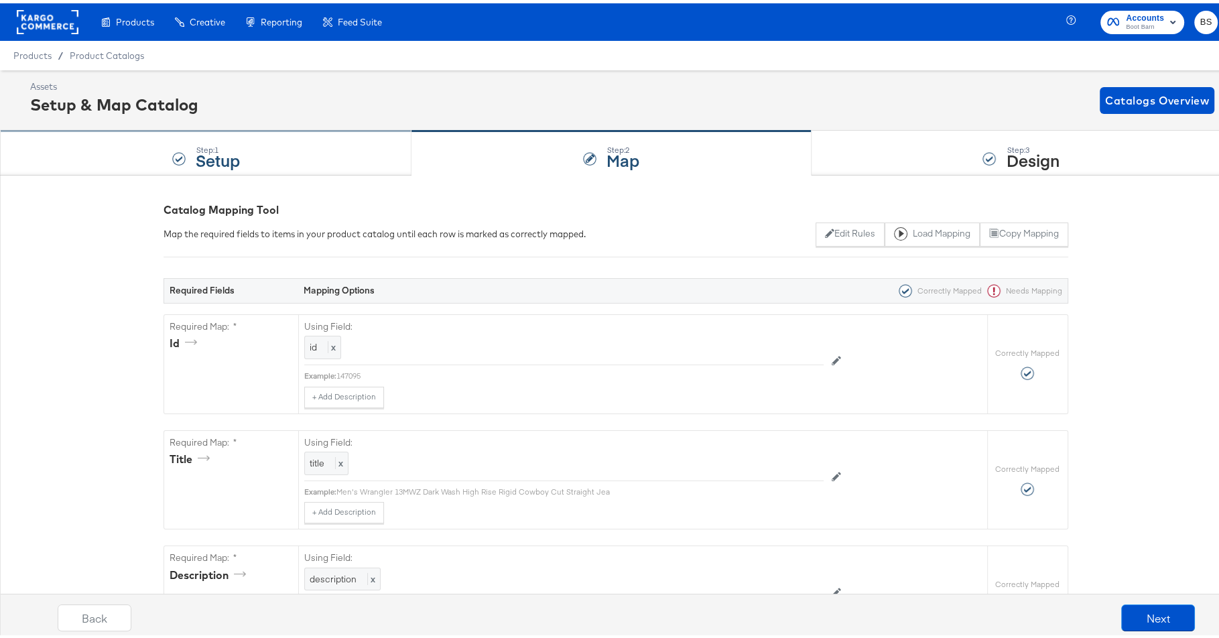
click at [353, 159] on div "Step: 1 Setup" at bounding box center [205, 150] width 411 height 44
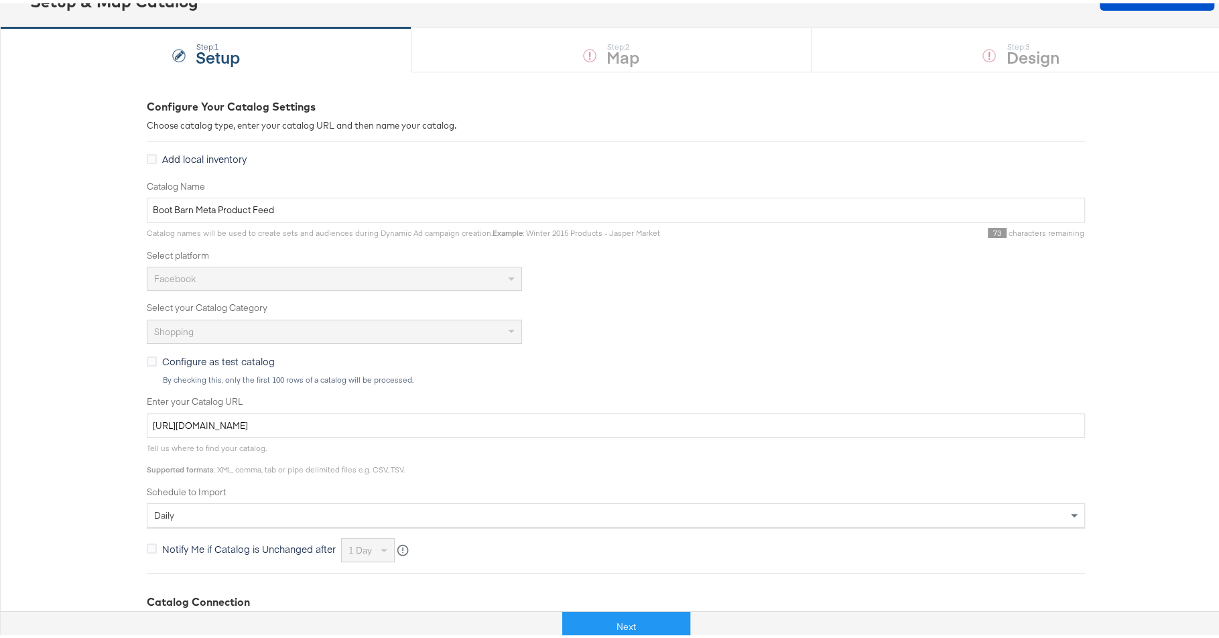
scroll to position [121, 0]
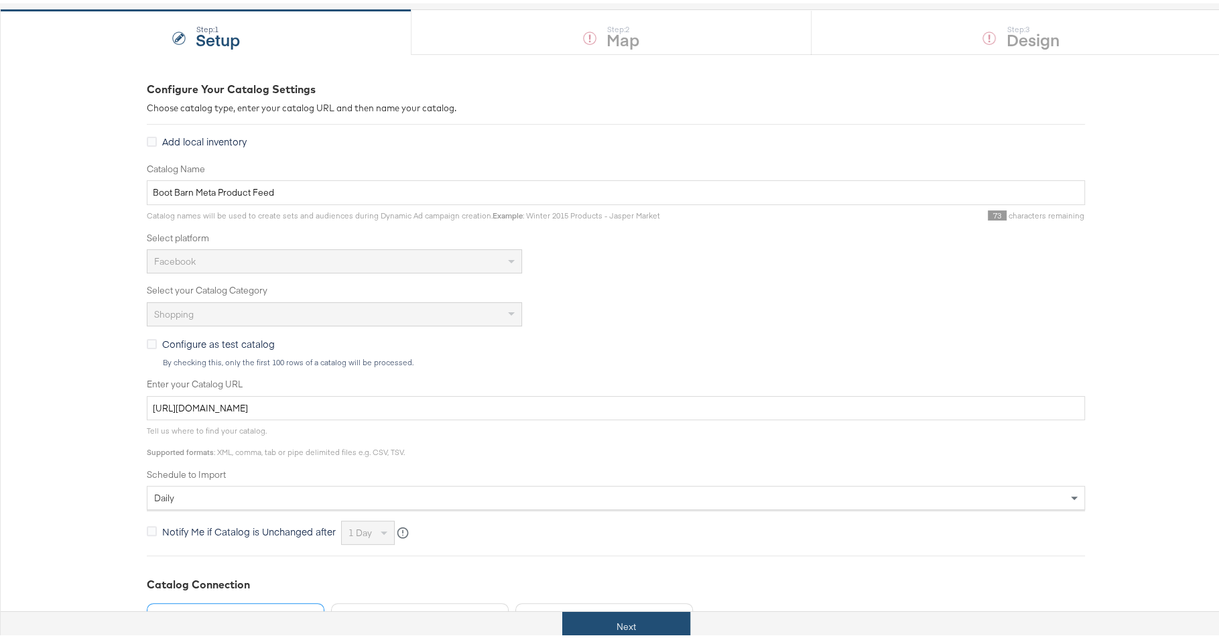
click at [651, 612] on button "Next" at bounding box center [626, 624] width 128 height 30
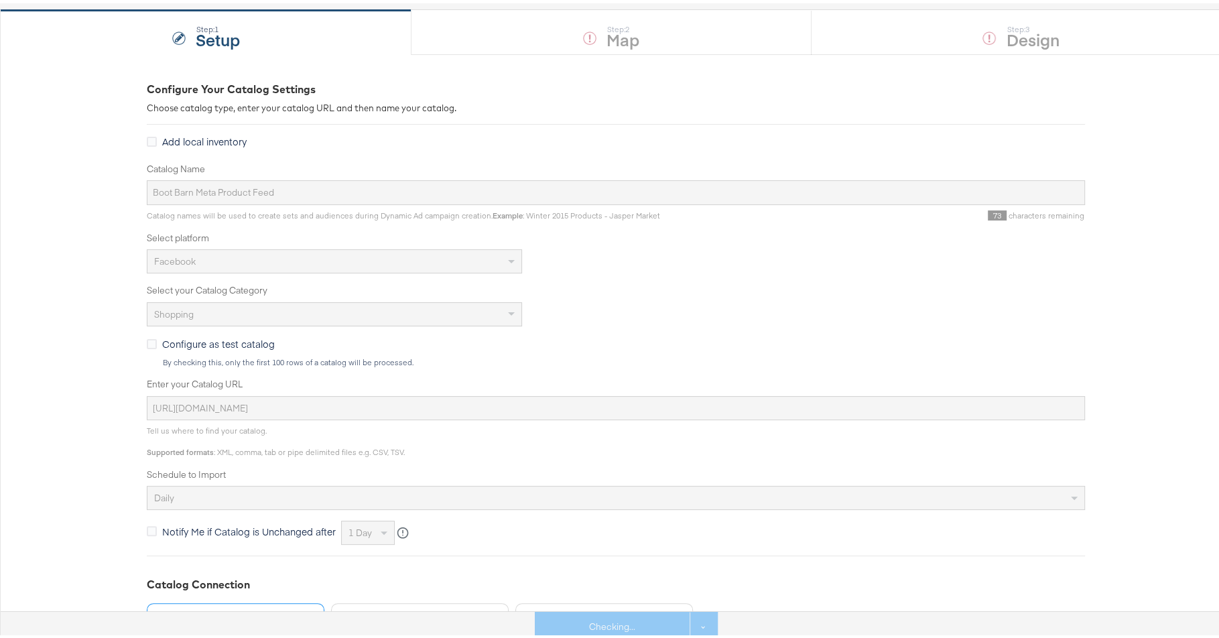
scroll to position [0, 0]
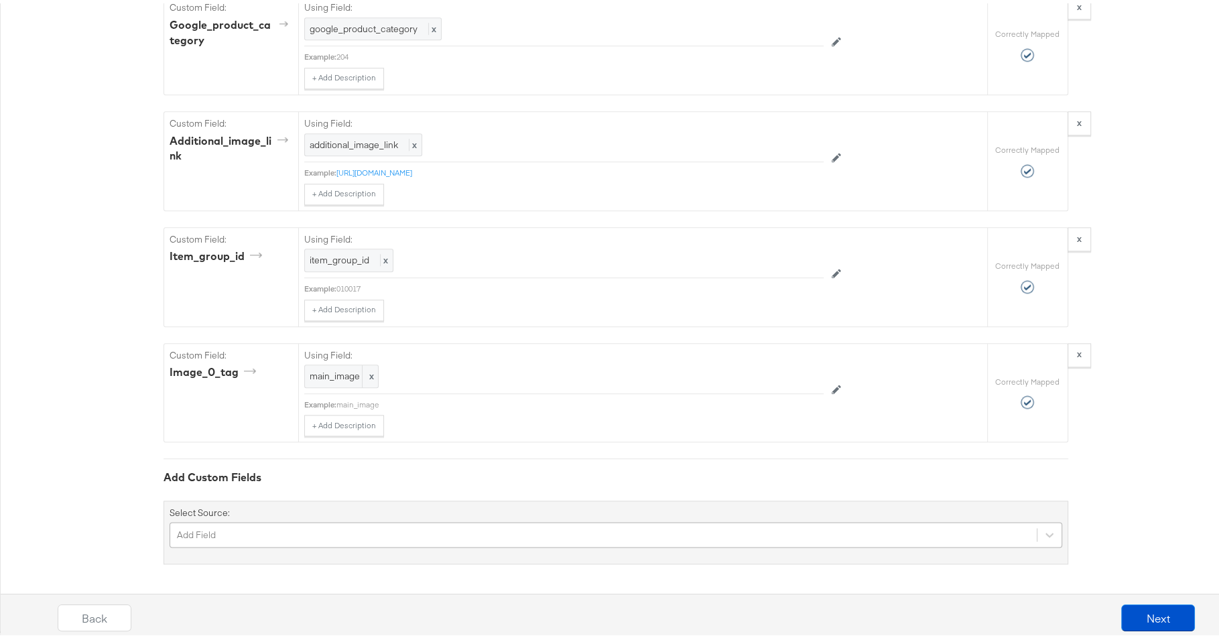
click at [597, 524] on div "Add Field" at bounding box center [616, 531] width 893 height 25
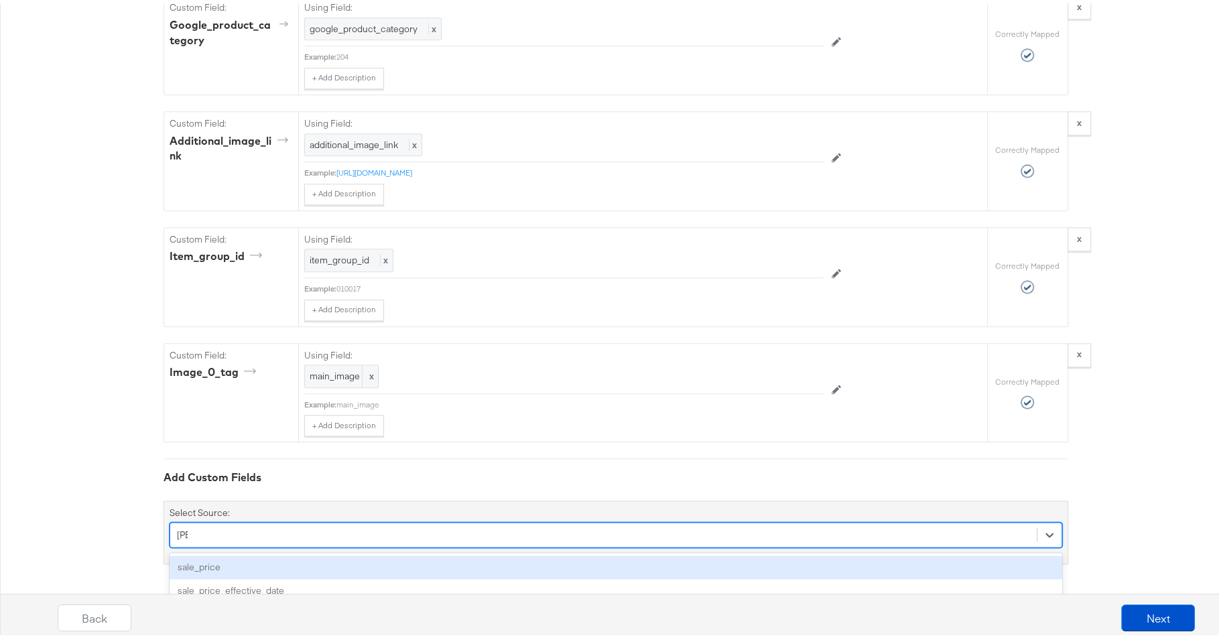
type input "sale"
click at [490, 559] on div "sale_price" at bounding box center [616, 563] width 893 height 23
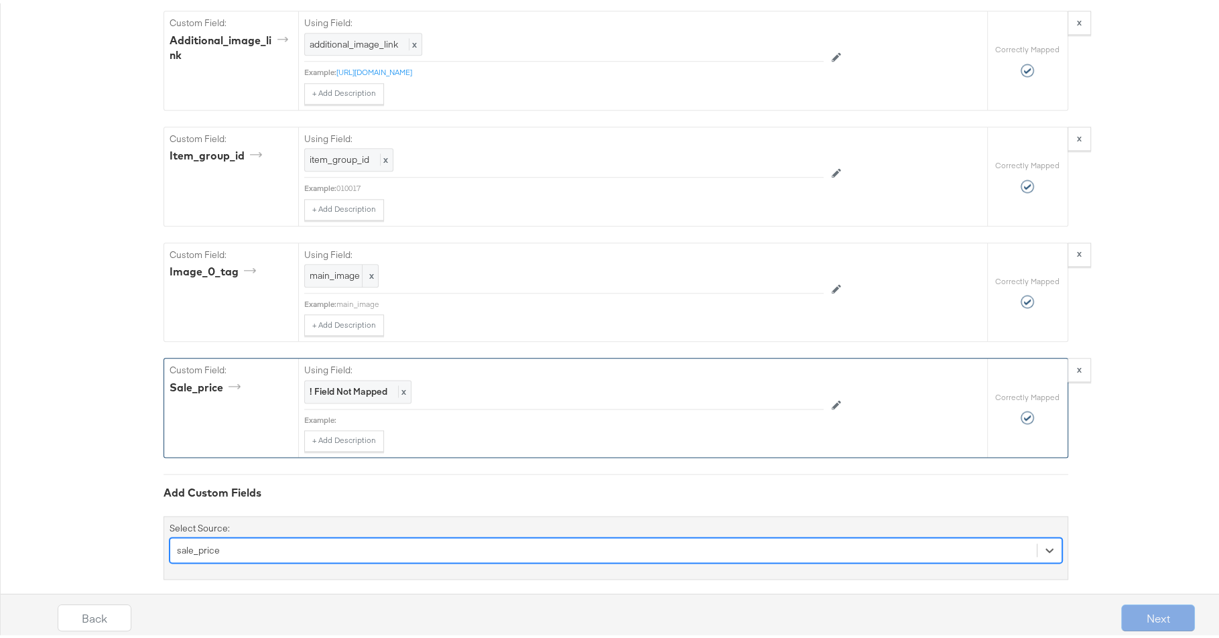
scroll to position [1507, 0]
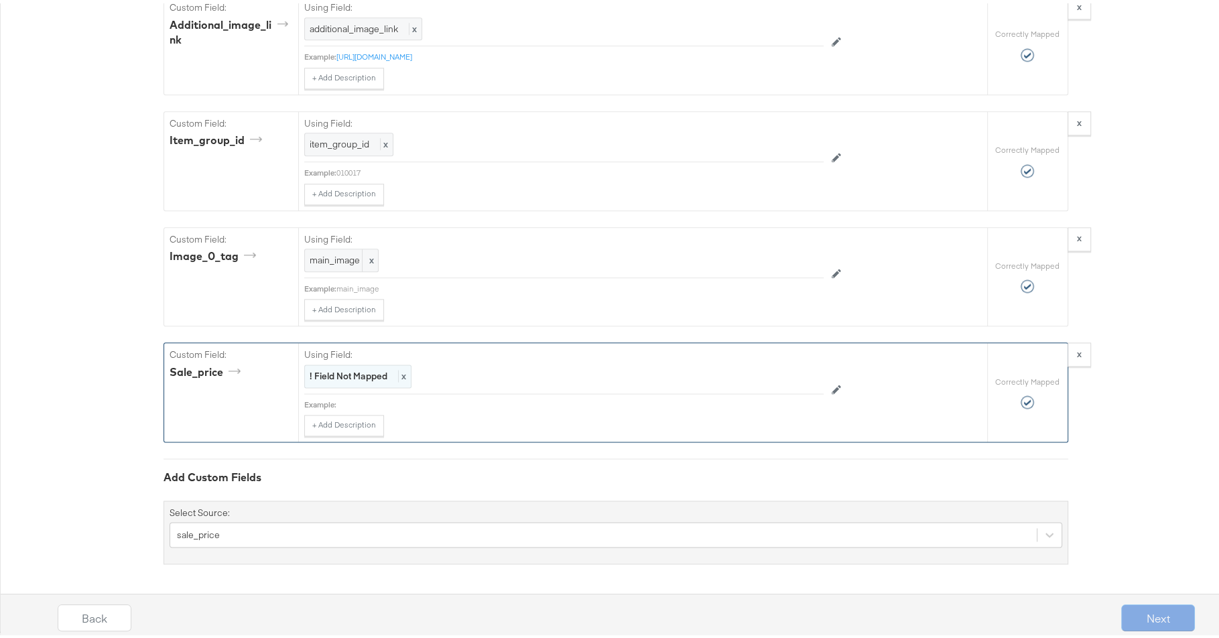
click at [361, 374] on strong "! Field Not Mapped" at bounding box center [349, 373] width 78 height 12
click at [392, 377] on div "Select..." at bounding box center [533, 372] width 457 height 23
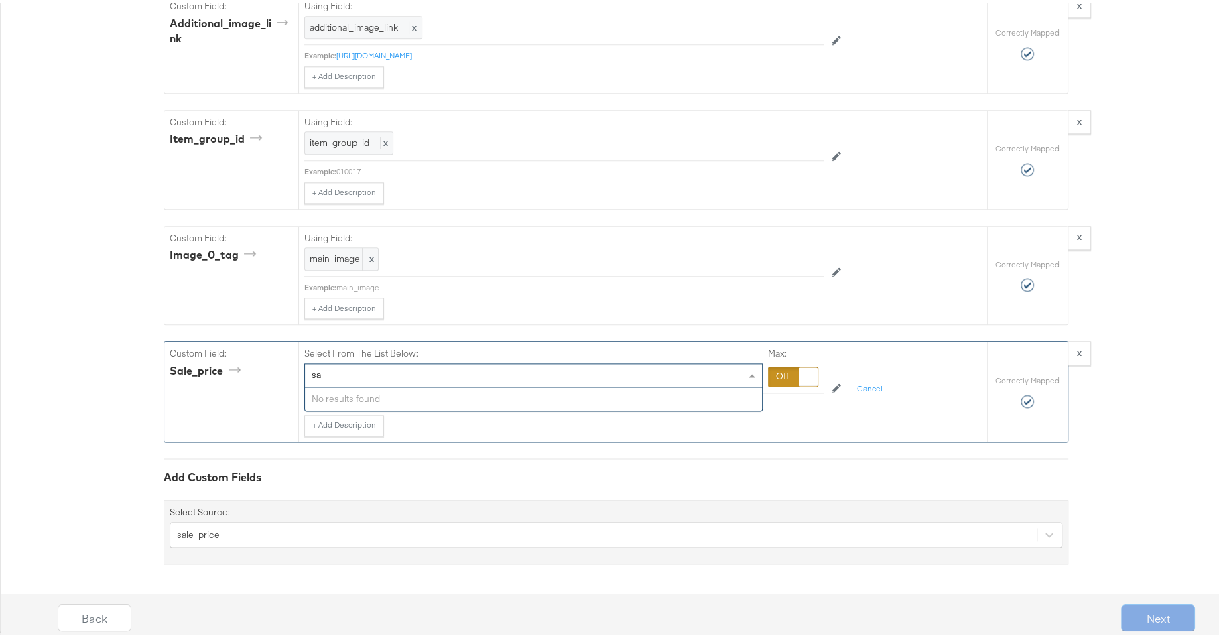
type input "s"
type input "sale"
